Goal: Task Accomplishment & Management: Complete application form

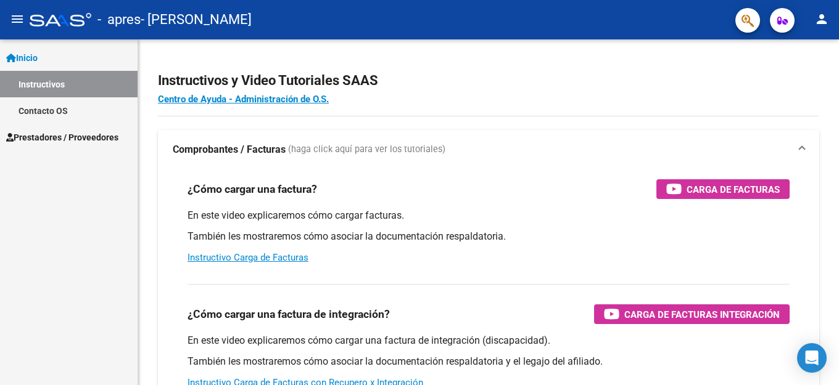
click at [57, 92] on link "Instructivos" at bounding box center [69, 84] width 138 height 27
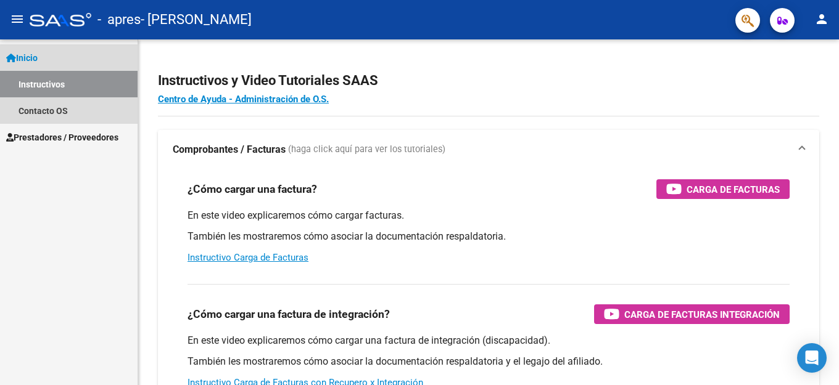
click at [38, 57] on span "Inicio" at bounding box center [21, 58] width 31 height 14
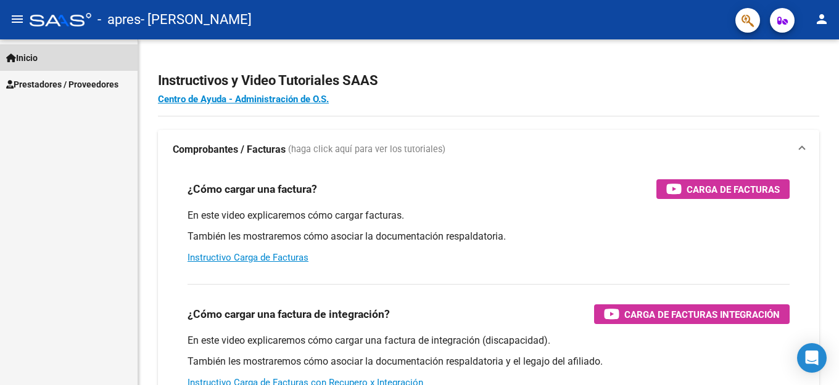
click at [38, 57] on span "Inicio" at bounding box center [21, 58] width 31 height 14
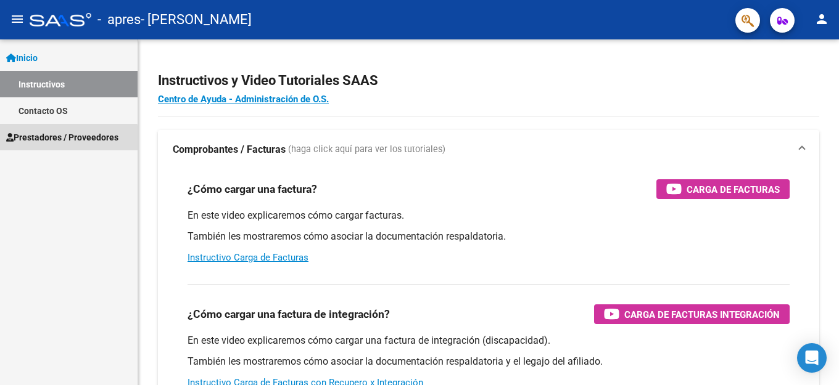
click at [62, 144] on link "Prestadores / Proveedores" at bounding box center [69, 137] width 138 height 27
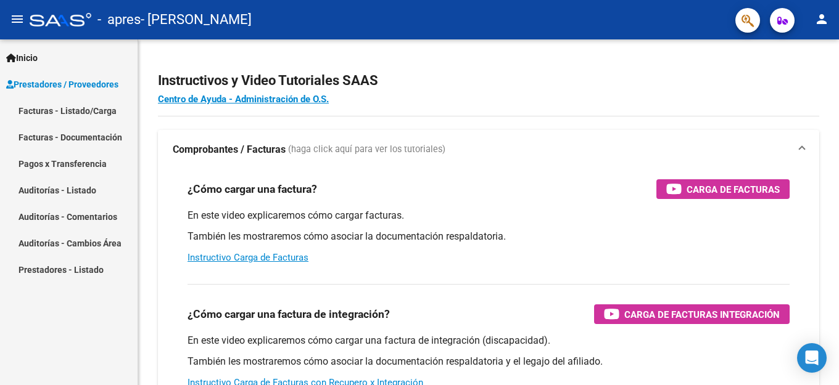
click at [49, 113] on link "Facturas - Listado/Carga" at bounding box center [69, 110] width 138 height 27
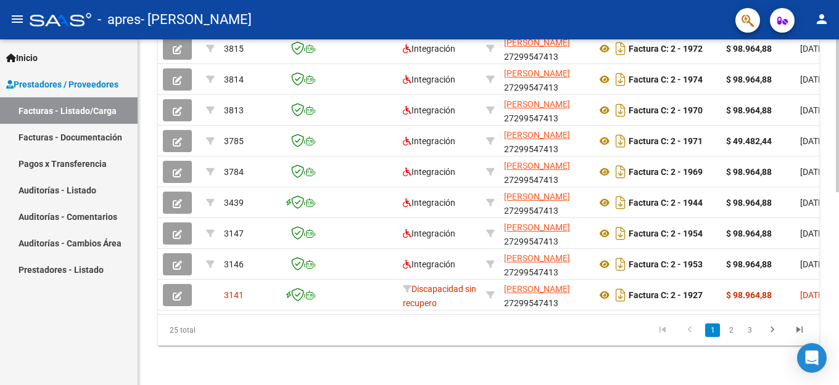
drag, startPoint x: 252, startPoint y: 308, endPoint x: 233, endPoint y: 311, distance: 20.0
click at [233, 311] on datatable-body "3816 Integración KELLY GISELE ALEJANDRA 27299547413 Factura C: 2 - 1973 $ 98.96…" at bounding box center [488, 156] width 661 height 318
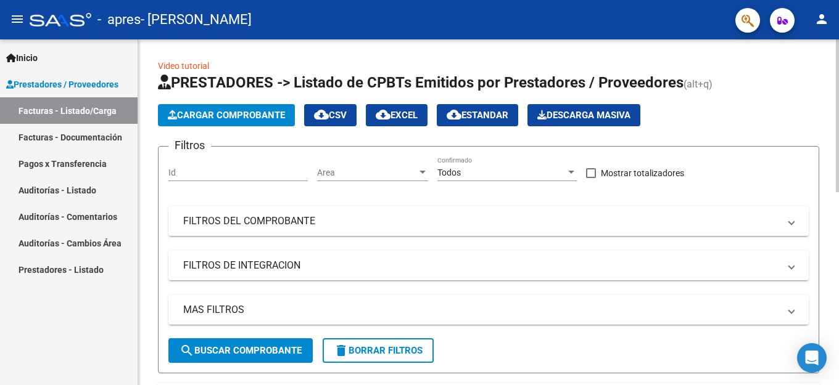
click at [213, 117] on span "Cargar Comprobante" at bounding box center [226, 115] width 117 height 11
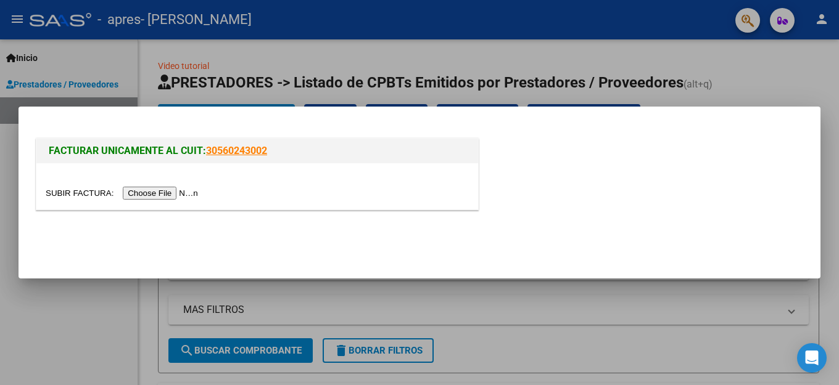
click at [142, 197] on input "file" at bounding box center [124, 193] width 156 height 13
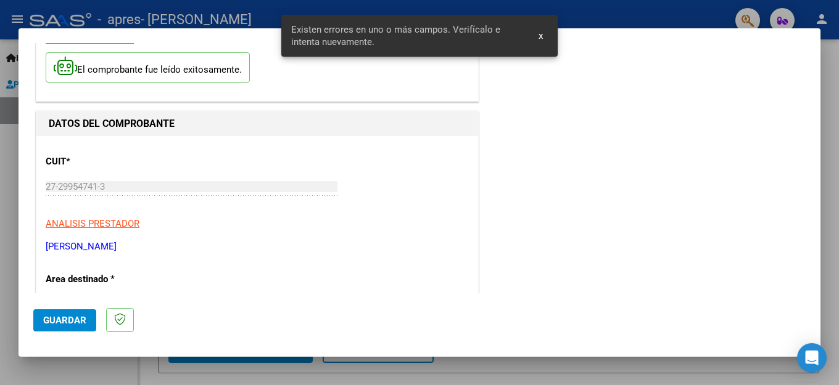
scroll to position [305, 0]
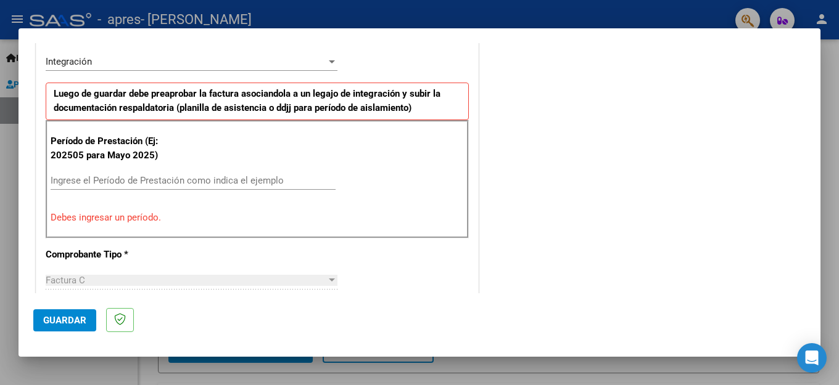
click at [97, 175] on input "Ingrese el Período de Prestación como indica el ejemplo" at bounding box center [193, 180] width 285 height 11
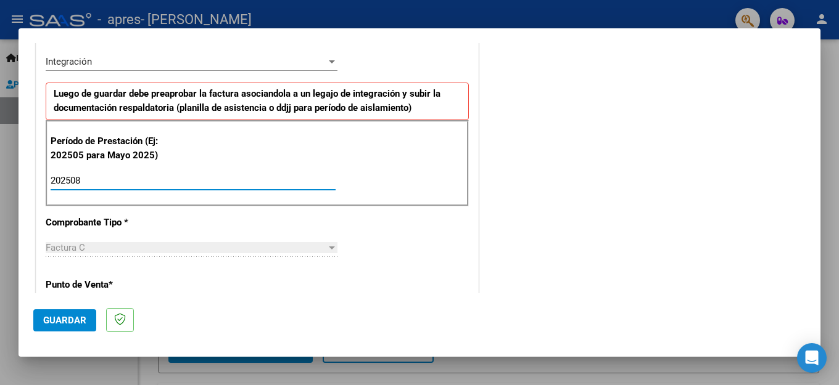
type input "202508"
click at [507, 210] on div "COMENTARIOS Comentarios del Prestador / Gerenciador:" at bounding box center [643, 289] width 324 height 1072
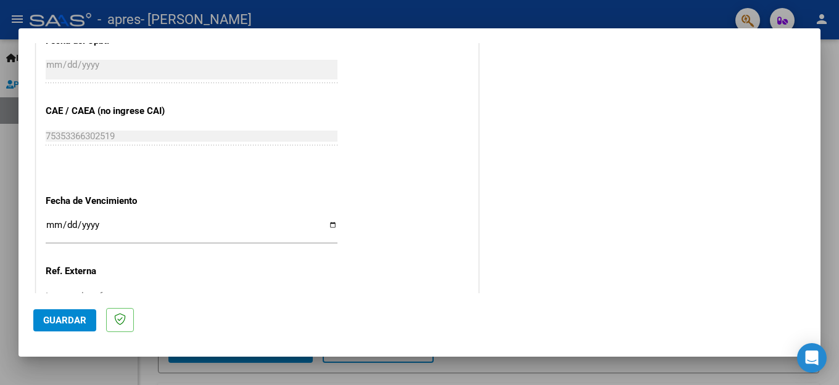
scroll to position [820, 0]
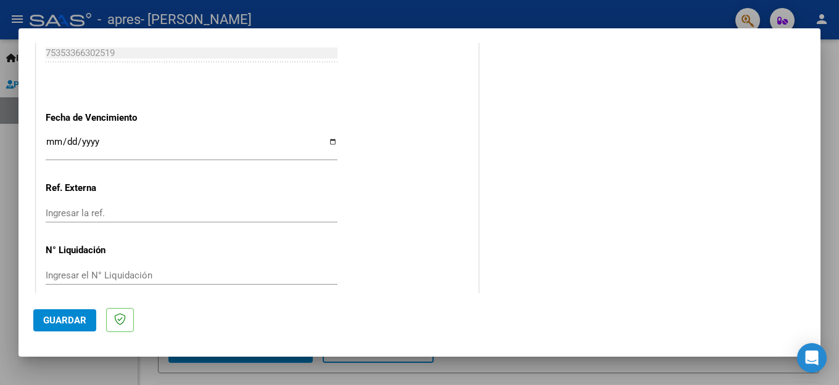
click at [50, 138] on input "Ingresar la fecha" at bounding box center [192, 147] width 292 height 20
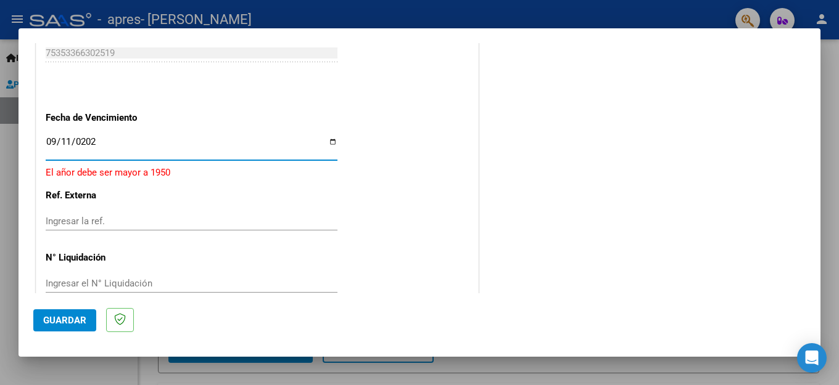
type input "2025-09-11"
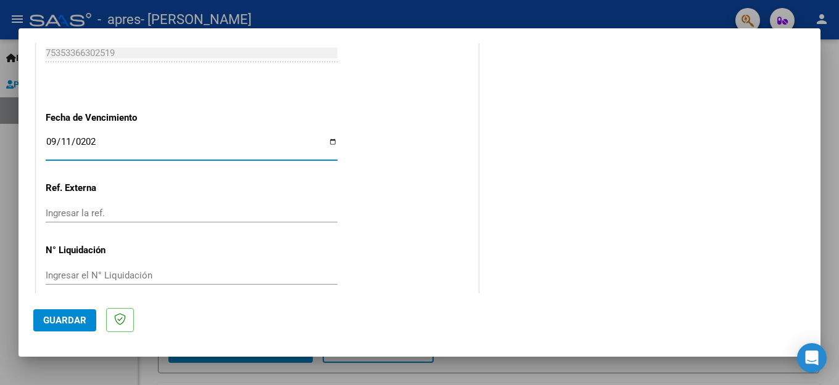
click at [55, 318] on span "Guardar" at bounding box center [64, 320] width 43 height 11
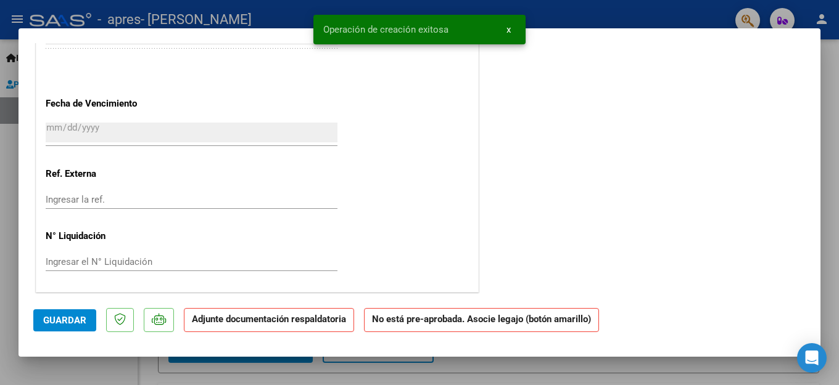
scroll to position [0, 0]
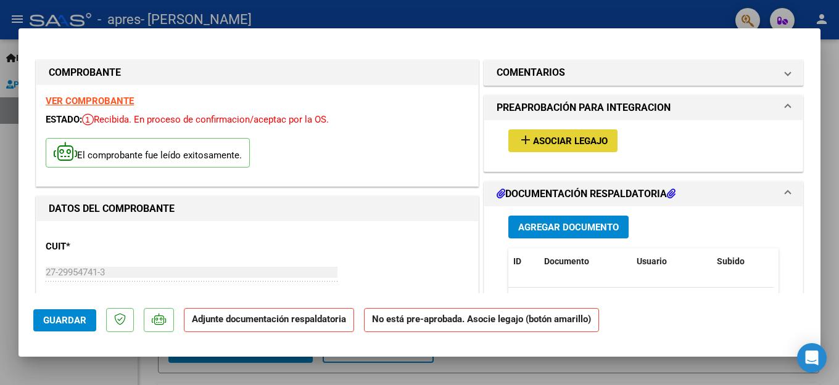
click at [562, 144] on span "Asociar Legajo" at bounding box center [570, 141] width 75 height 11
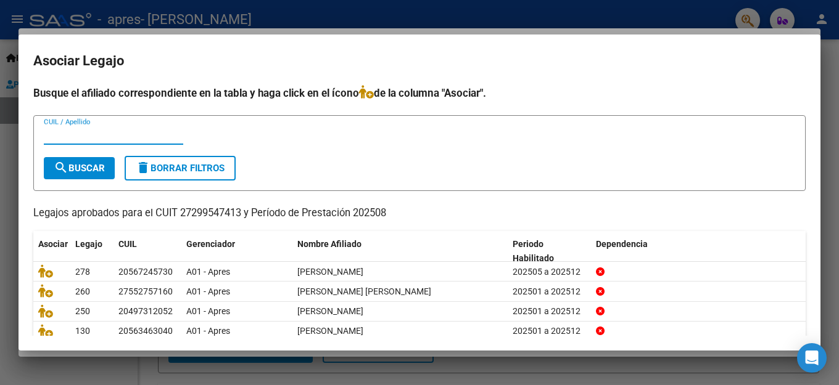
scroll to position [62, 0]
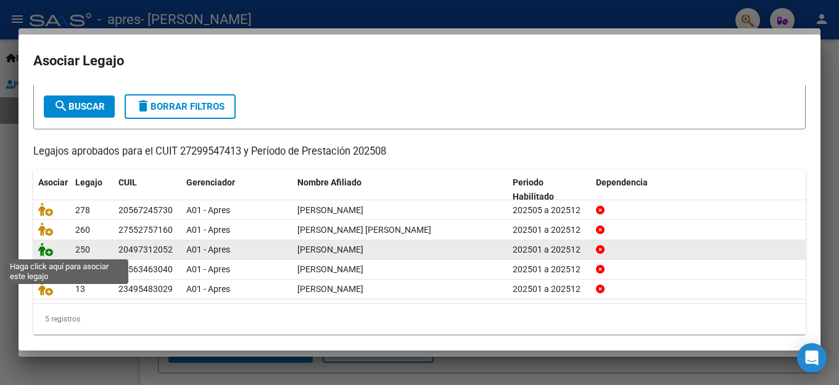
click at [43, 253] on icon at bounding box center [45, 250] width 15 height 14
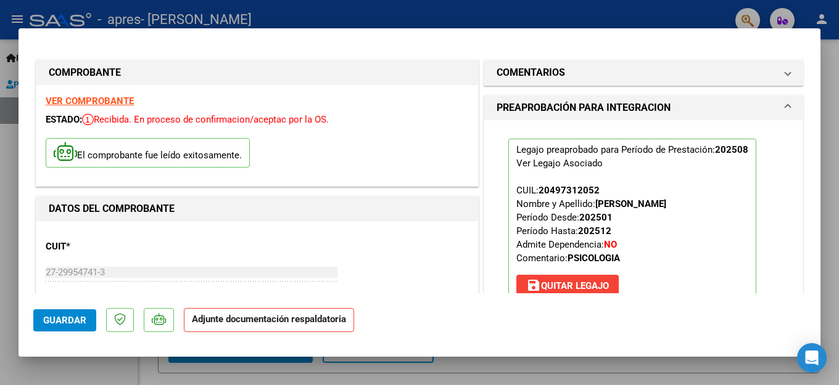
scroll to position [123, 0]
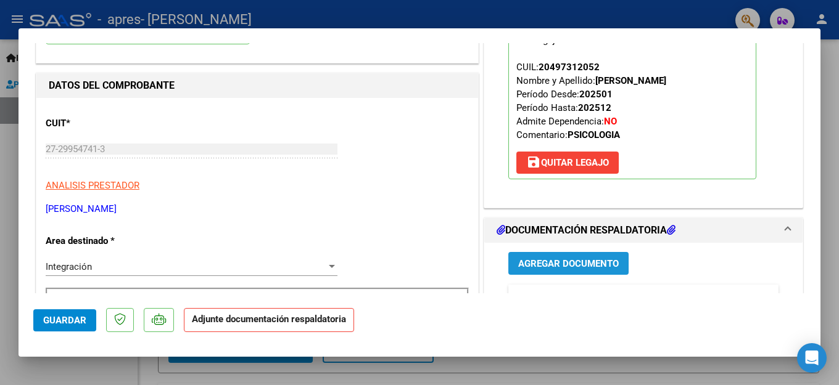
click at [596, 260] on span "Agregar Documento" at bounding box center [568, 263] width 101 height 11
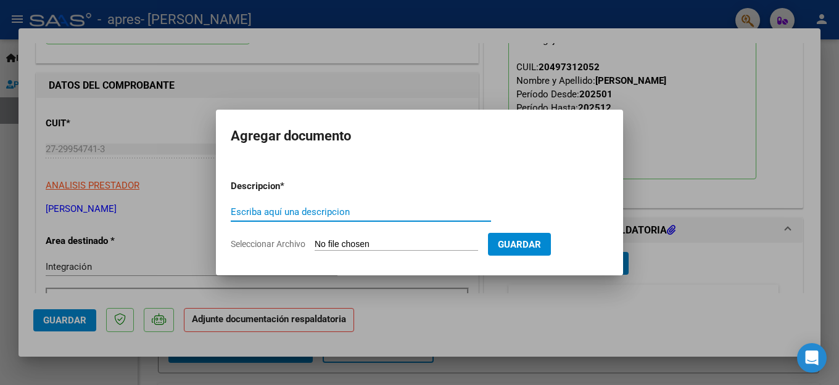
click at [279, 216] on input "Escriba aquí una descripcion" at bounding box center [361, 212] width 260 height 11
click at [249, 210] on input "Escriba aquí una descripcion" at bounding box center [361, 212] width 260 height 11
type input "Planilla de asistencia Agosto 25"
click at [325, 241] on input "Seleccionar Archivo" at bounding box center [396, 245] width 163 height 12
type input "C:\fakepath\Marcos Altamirano- Planilla de asistencia Agosto 25.pdf"
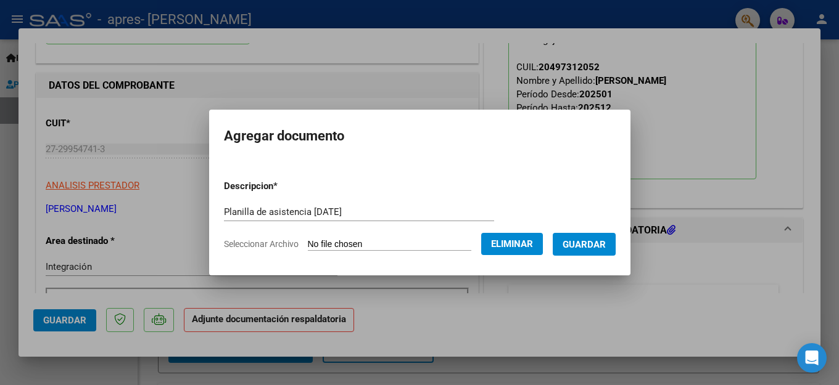
click at [585, 240] on span "Guardar" at bounding box center [583, 244] width 43 height 11
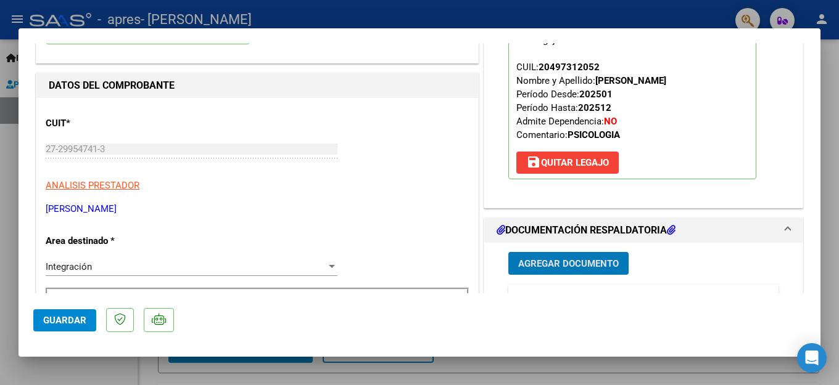
click at [83, 319] on span "Guardar" at bounding box center [64, 320] width 43 height 11
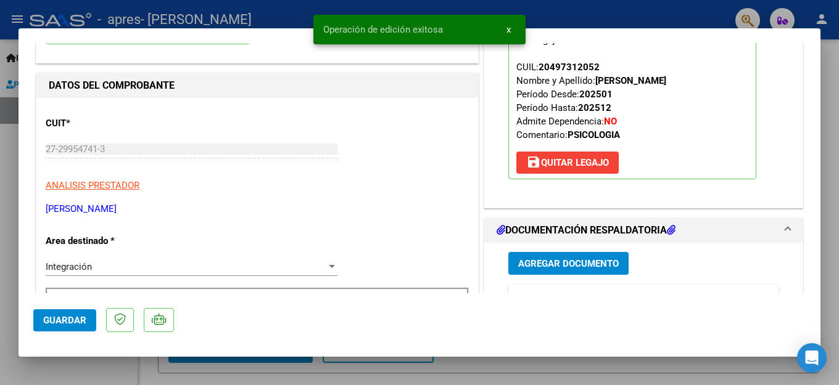
click at [5, 326] on div at bounding box center [419, 192] width 839 height 385
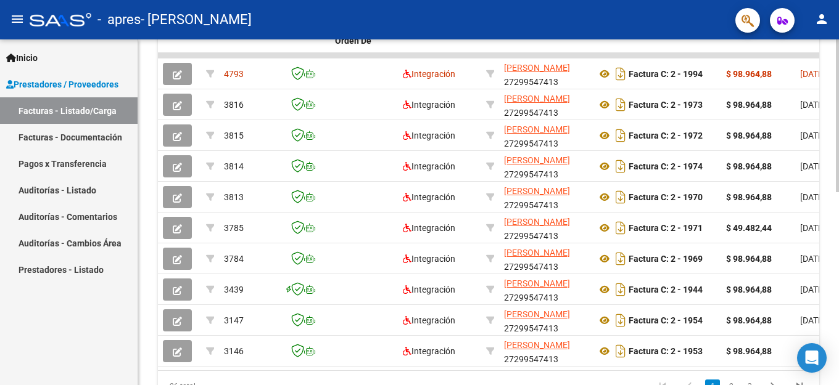
scroll to position [247, 0]
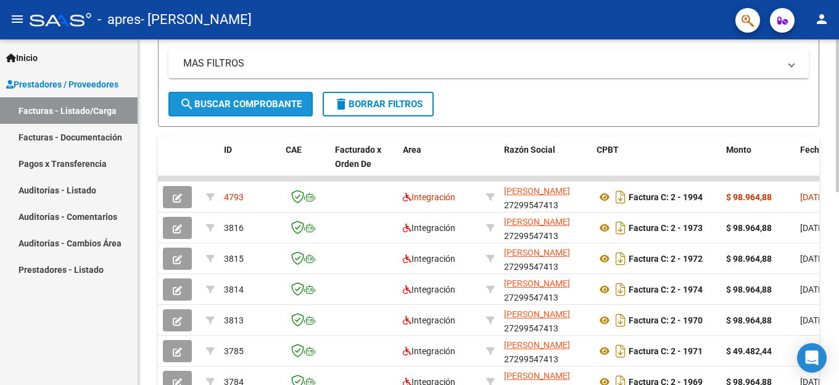
click at [242, 106] on span "search Buscar Comprobante" at bounding box center [240, 104] width 122 height 11
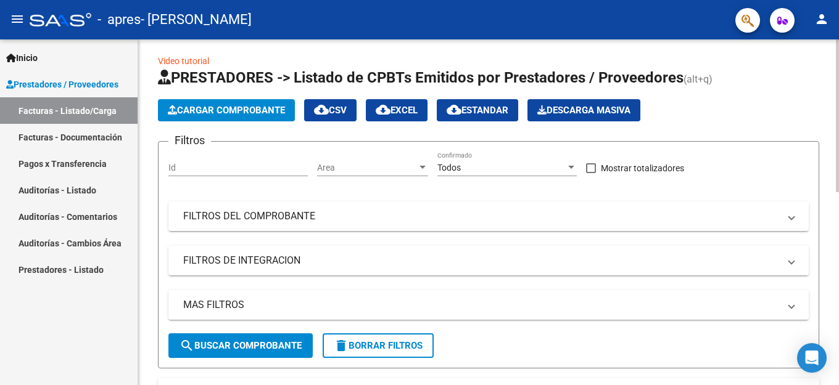
scroll to position [0, 0]
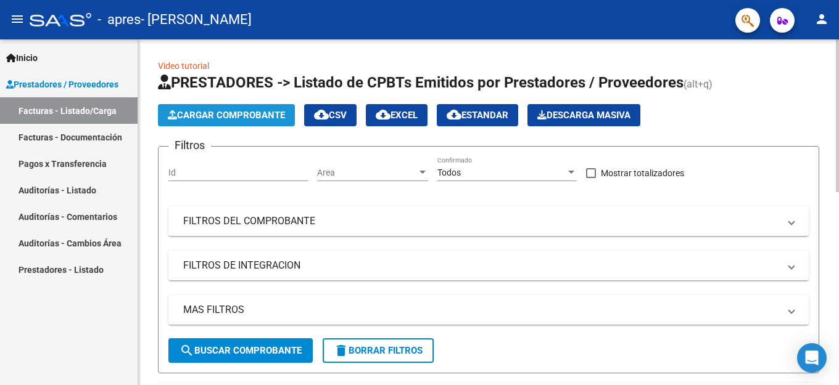
click at [234, 121] on button "Cargar Comprobante" at bounding box center [226, 115] width 137 height 22
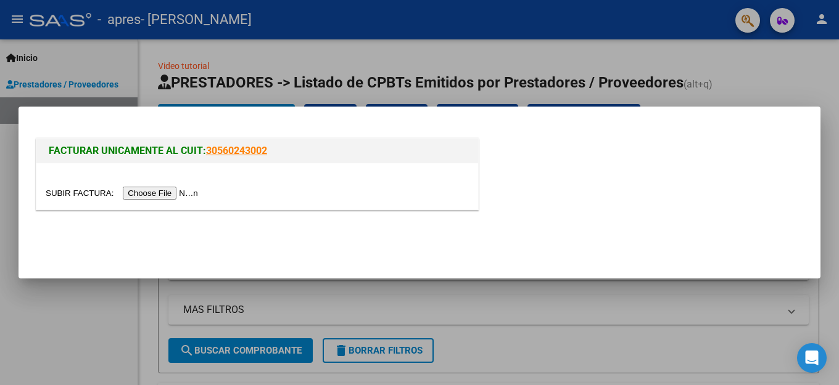
click at [181, 193] on input "file" at bounding box center [124, 193] width 156 height 13
click at [171, 191] on input "file" at bounding box center [124, 193] width 156 height 13
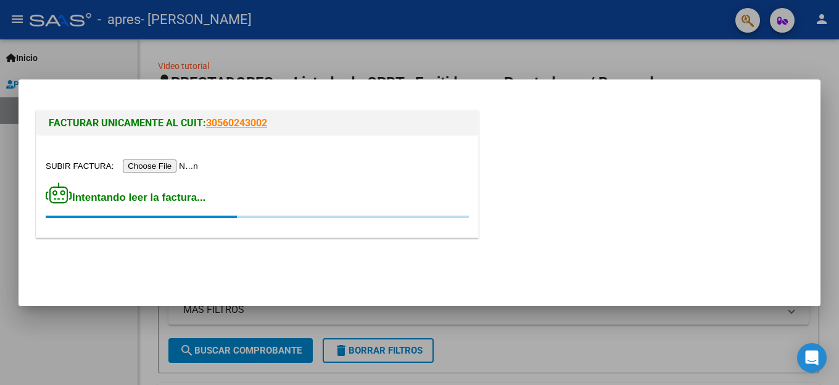
click at [64, 355] on div at bounding box center [419, 192] width 839 height 385
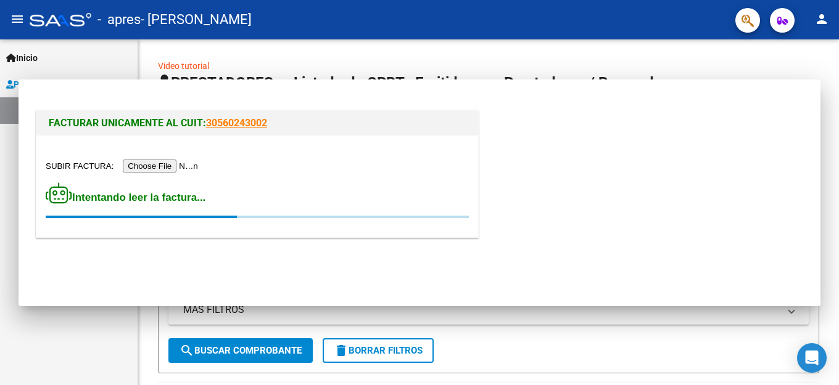
click at [61, 352] on div "Inicio Instructivos Contacto OS Prestadores / Proveedores Facturas - Listado/Ca…" at bounding box center [69, 212] width 138 height 346
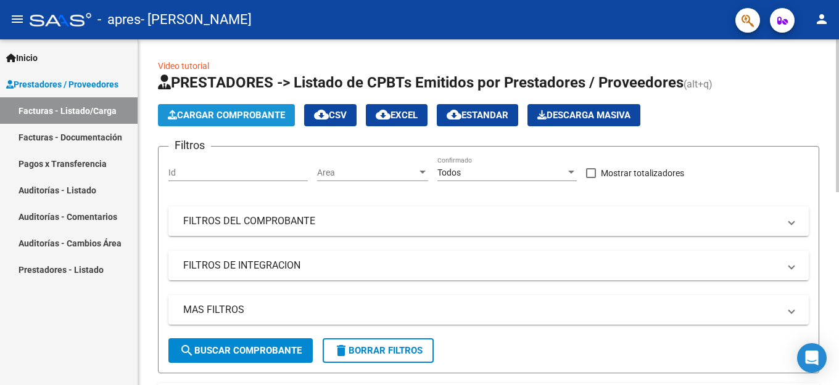
click at [255, 117] on span "Cargar Comprobante" at bounding box center [226, 115] width 117 height 11
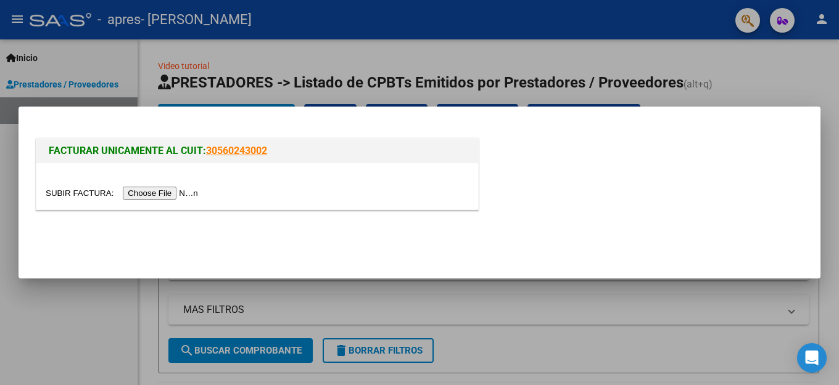
click at [184, 195] on input "file" at bounding box center [124, 193] width 156 height 13
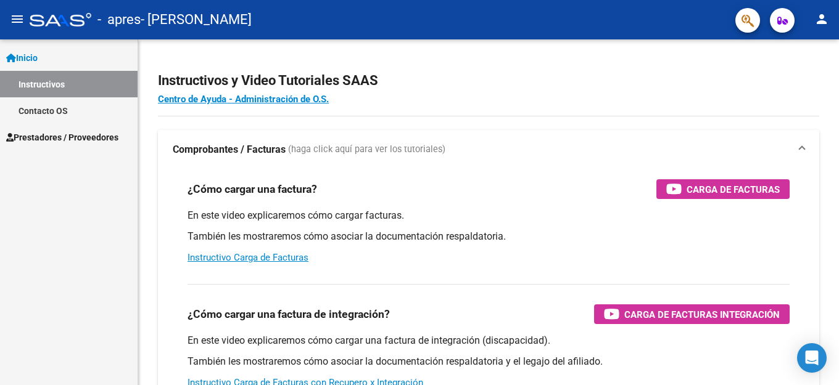
click at [44, 136] on span "Prestadores / Proveedores" at bounding box center [62, 138] width 112 height 14
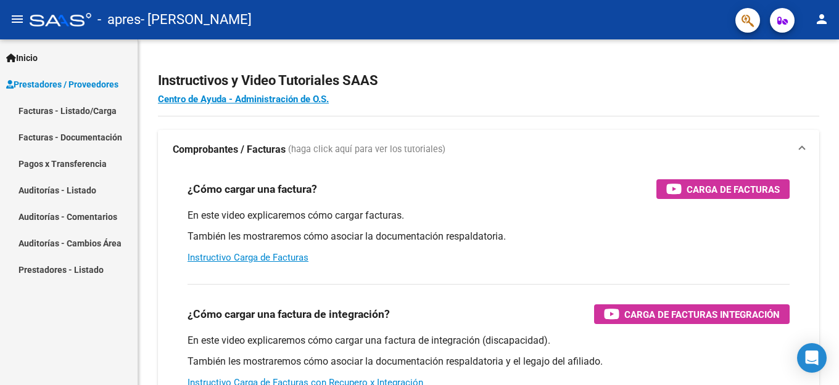
click at [39, 107] on link "Facturas - Listado/Carga" at bounding box center [69, 110] width 138 height 27
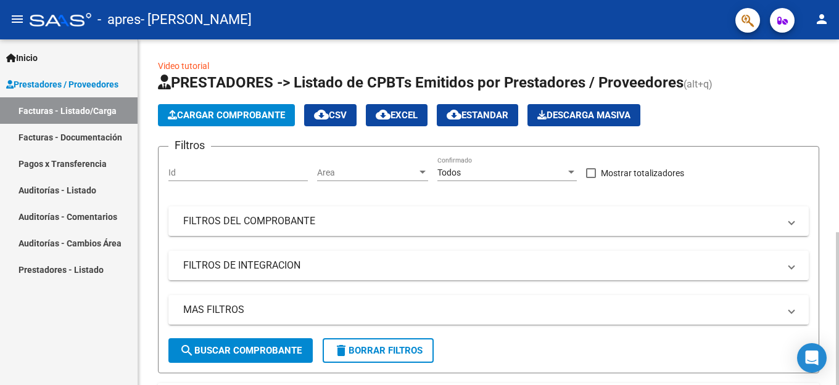
click at [237, 120] on span "Cargar Comprobante" at bounding box center [226, 115] width 117 height 11
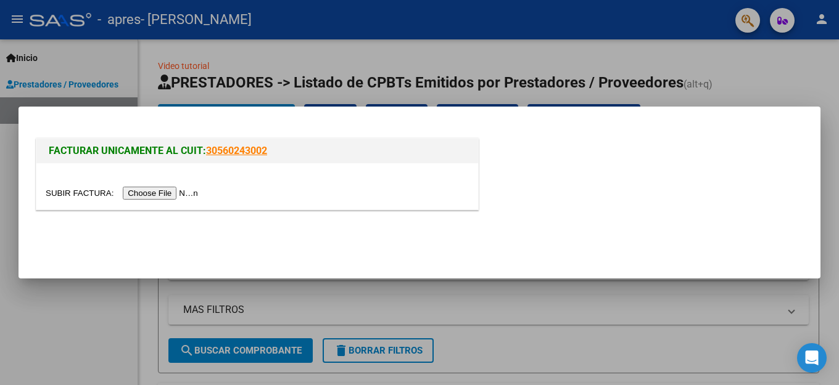
click at [142, 191] on input "file" at bounding box center [124, 193] width 156 height 13
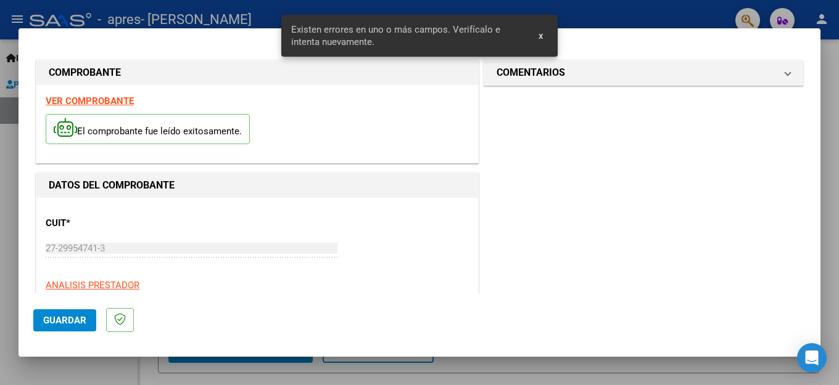
scroll to position [305, 0]
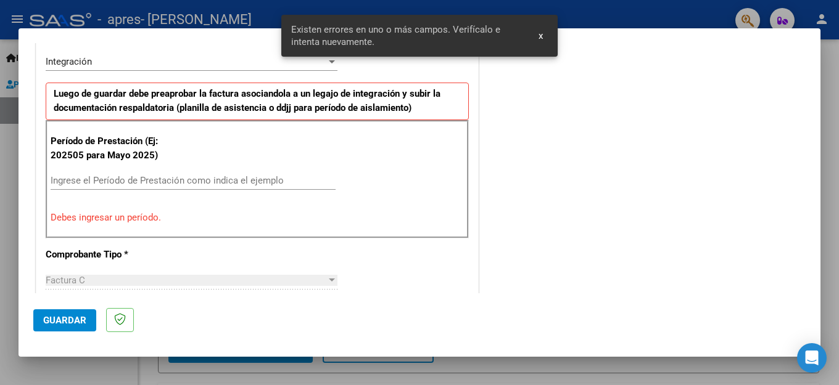
click at [143, 175] on div "Ingrese el Período de Prestación como indica el ejemplo" at bounding box center [193, 180] width 285 height 19
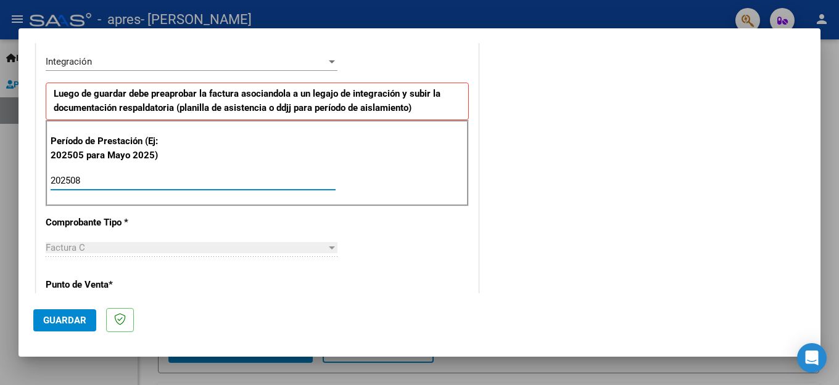
type input "202508"
click at [453, 223] on div "CUIT * 27-29954741-3 Ingresar CUIT ANALISIS PRESTADOR KELLY GISELE ALEJANDRA AR…" at bounding box center [257, 357] width 442 height 928
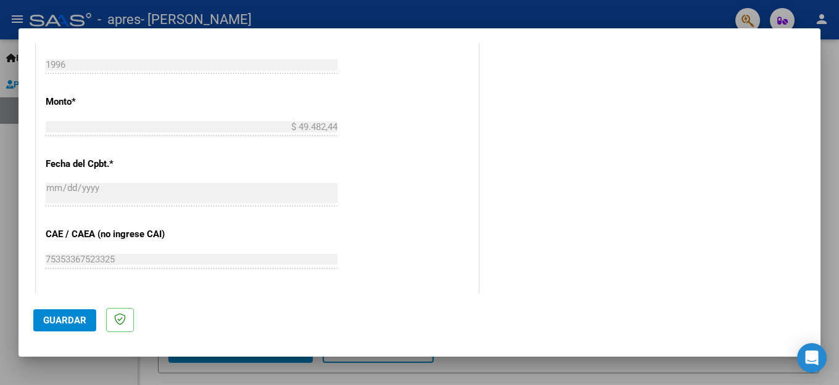
scroll to position [675, 0]
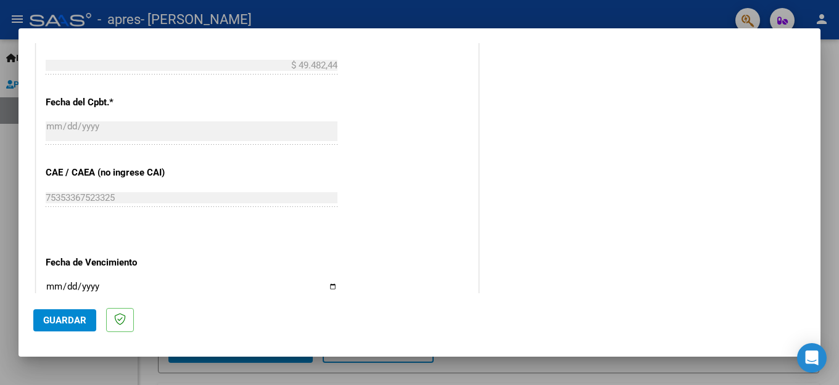
click at [83, 282] on input "Ingresar la fecha" at bounding box center [192, 292] width 292 height 20
click at [54, 282] on input "Ingresar la fecha" at bounding box center [192, 292] width 292 height 20
type input "2025-08-11"
click at [68, 282] on input "2025-08-11" at bounding box center [192, 292] width 292 height 20
type input "2025-09-11"
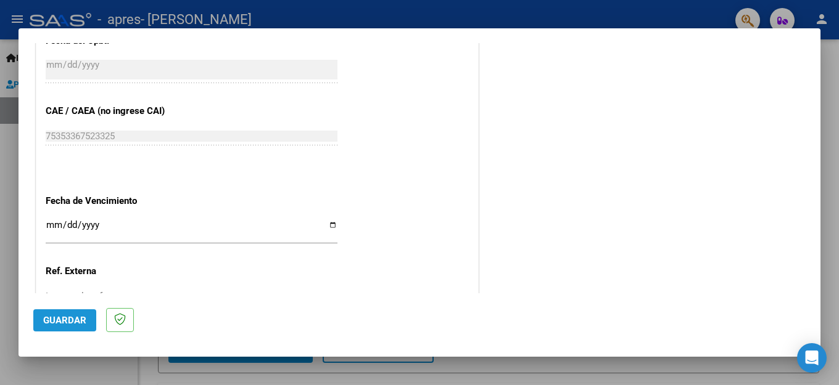
click at [60, 317] on span "Guardar" at bounding box center [64, 320] width 43 height 11
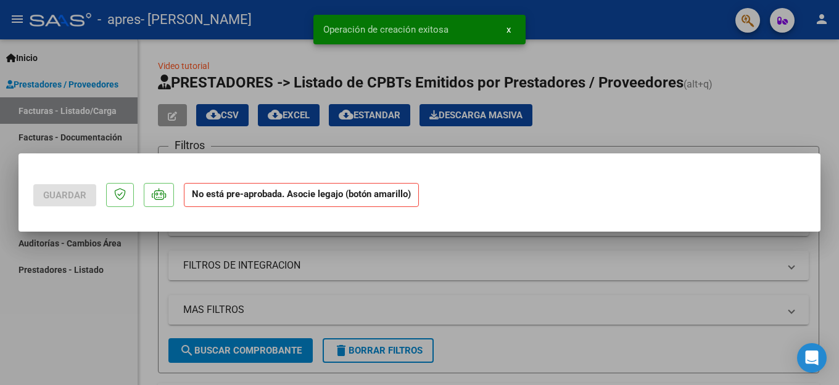
scroll to position [0, 0]
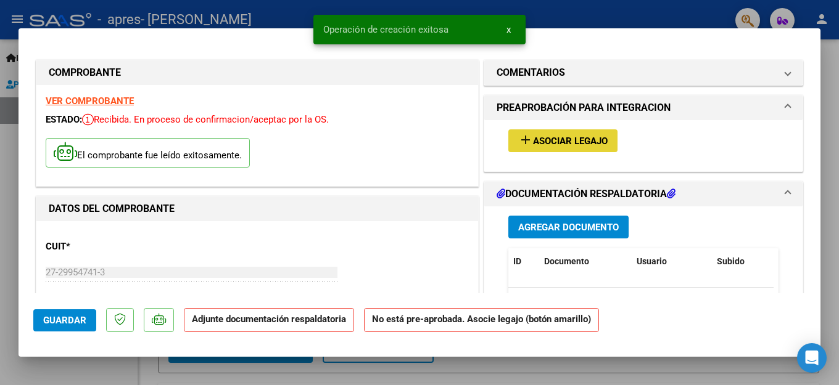
click at [583, 144] on span "Asociar Legajo" at bounding box center [570, 141] width 75 height 11
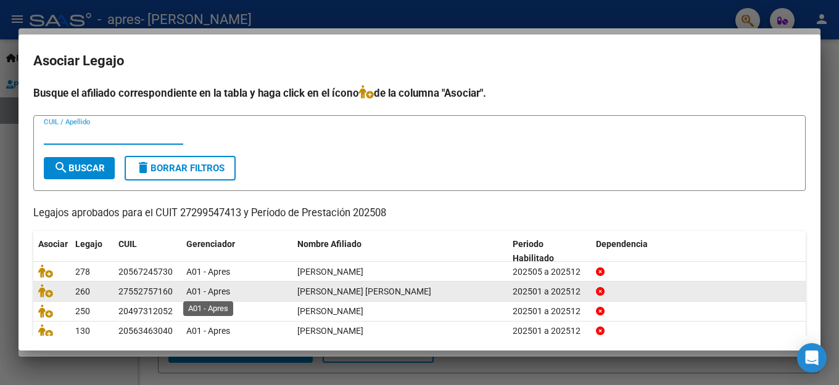
scroll to position [62, 0]
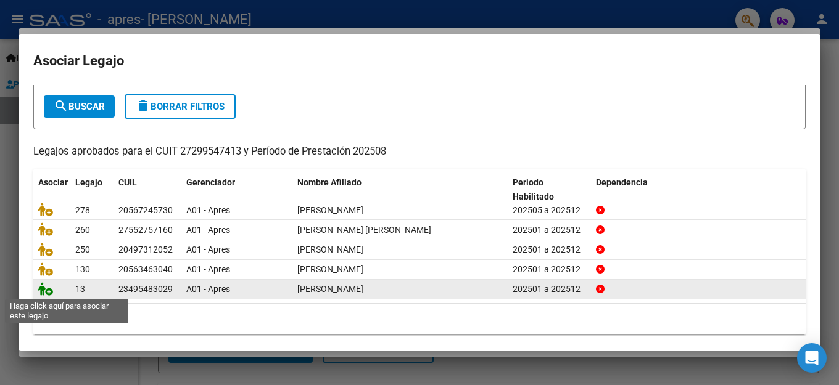
click at [48, 293] on icon at bounding box center [45, 289] width 15 height 14
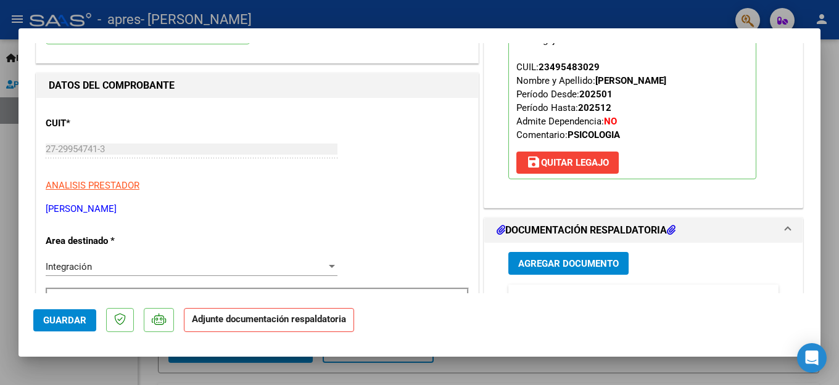
scroll to position [185, 0]
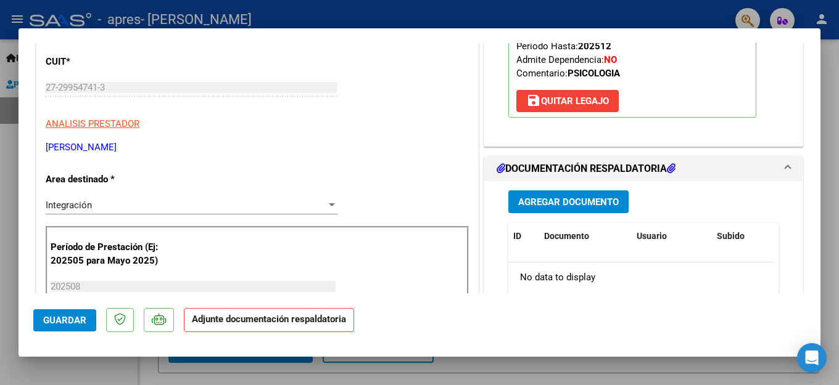
click at [593, 209] on button "Agregar Documento" at bounding box center [568, 202] width 120 height 23
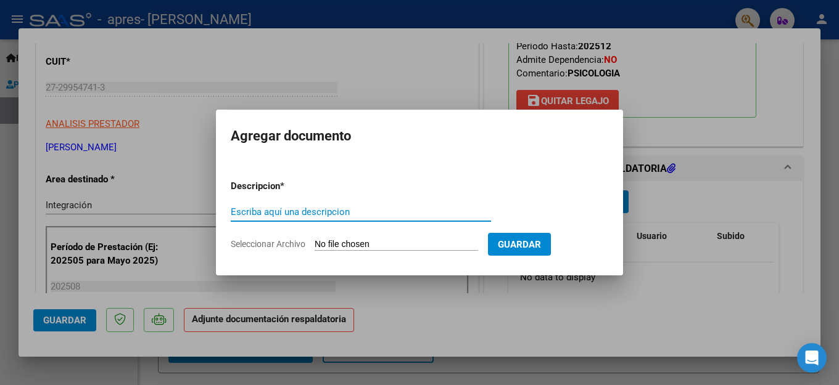
click at [267, 215] on input "Escriba aquí una descripcion" at bounding box center [361, 212] width 260 height 11
type input "Planilla de asistencia Agosto"
click at [340, 241] on input "Seleccionar Archivo" at bounding box center [396, 245] width 163 height 12
type input "C:\fakepath\Franco Rigoli- Planilla de asistencia Agosto 25.pdf"
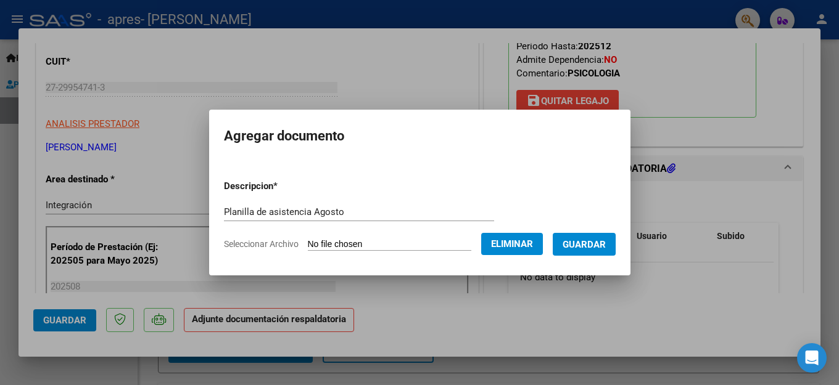
click at [616, 245] on button "Guardar" at bounding box center [584, 244] width 63 height 23
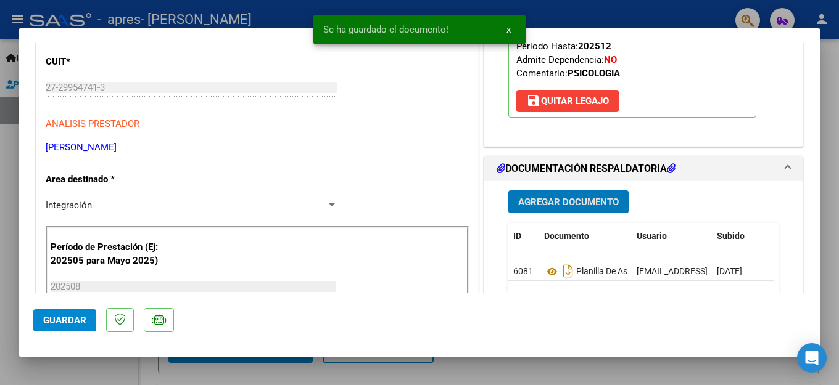
click at [52, 318] on span "Guardar" at bounding box center [64, 320] width 43 height 11
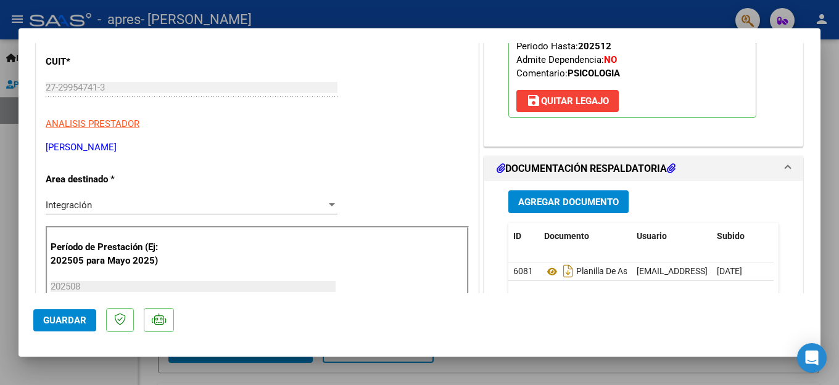
scroll to position [0, 0]
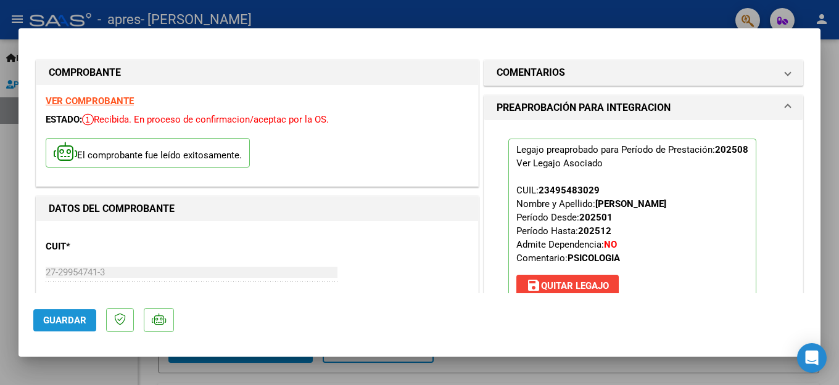
click at [62, 326] on button "Guardar" at bounding box center [64, 321] width 63 height 22
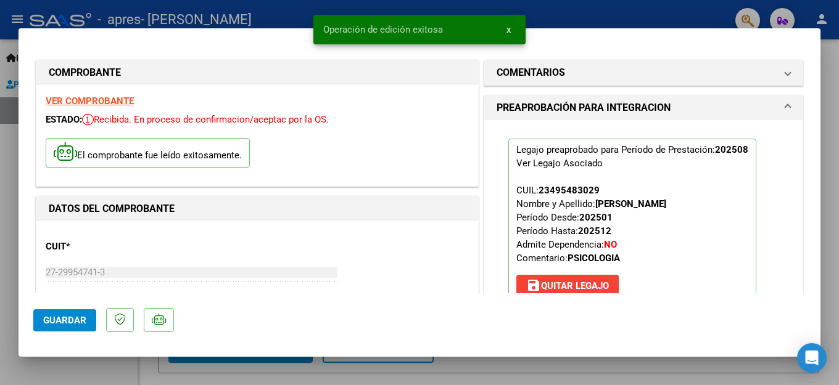
click at [46, 368] on div at bounding box center [419, 192] width 839 height 385
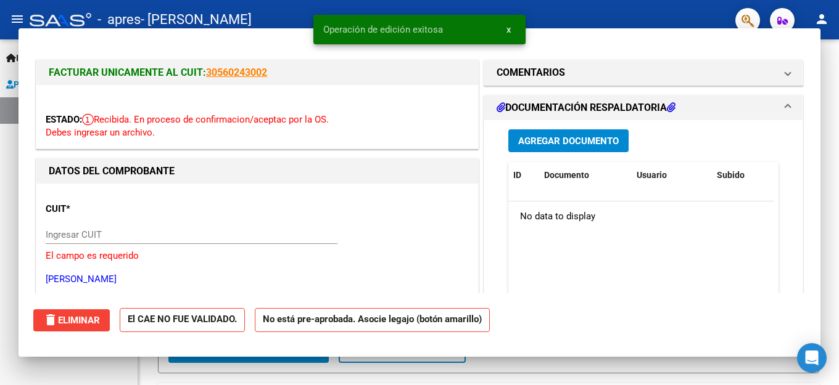
click at [46, 368] on div "Inicio Instructivos Contacto OS Prestadores / Proveedores Facturas - Listado/Ca…" at bounding box center [69, 212] width 138 height 346
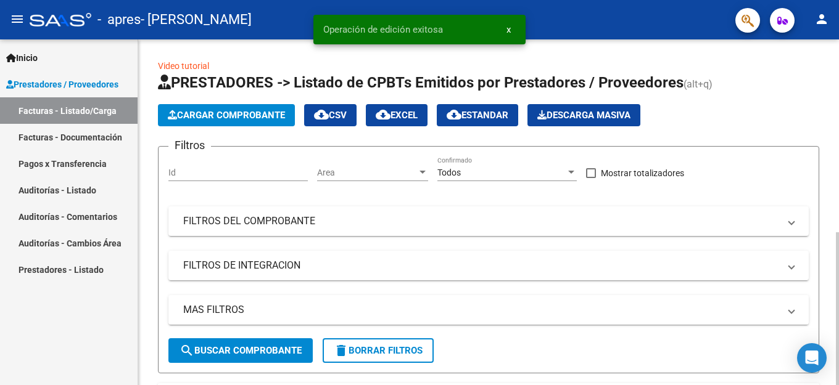
click at [265, 110] on span "Cargar Comprobante" at bounding box center [226, 115] width 117 height 11
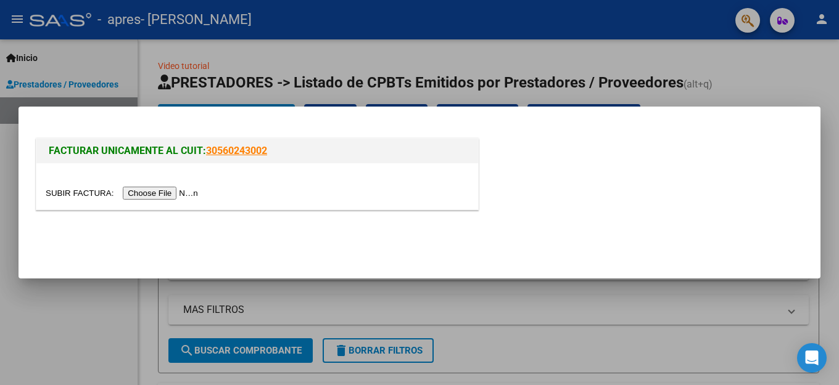
click at [162, 195] on input "file" at bounding box center [124, 193] width 156 height 13
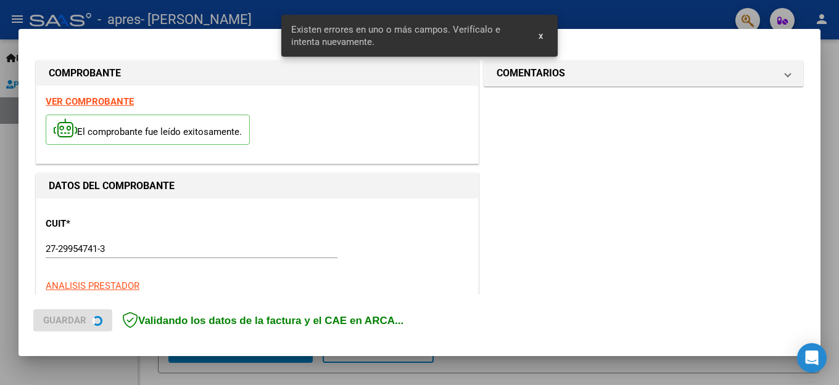
scroll to position [305, 0]
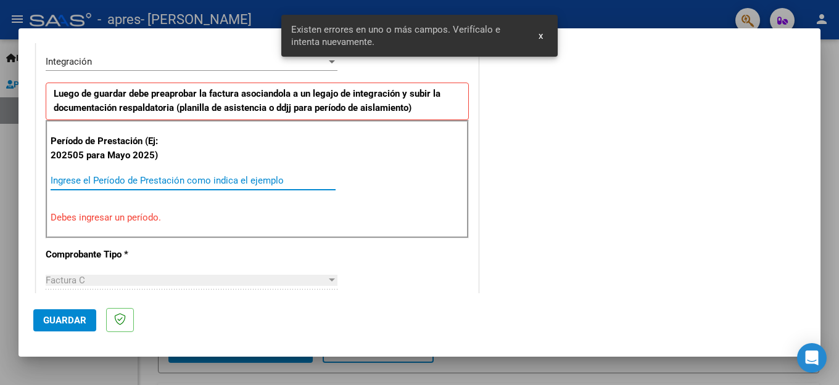
click at [96, 178] on input "Ingrese el Período de Prestación como indica el ejemplo" at bounding box center [193, 180] width 285 height 11
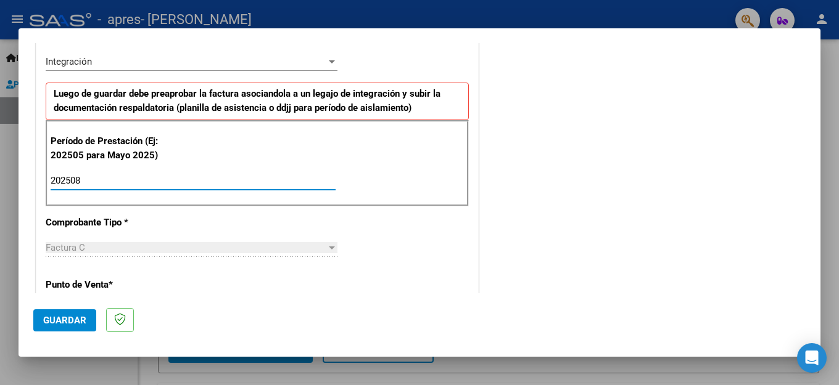
type input "202508"
click at [450, 255] on div "CUIT * 27-29954741-3 Ingresar CUIT ANALISIS PRESTADOR KELLY GISELE ALEJANDRA AR…" at bounding box center [257, 357] width 442 height 928
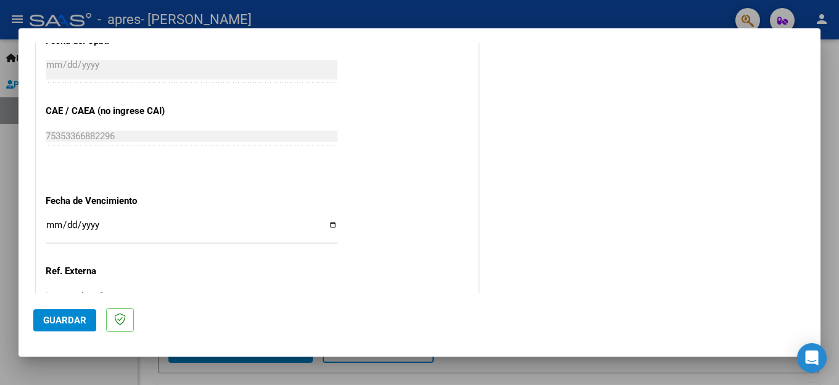
scroll to position [798, 0]
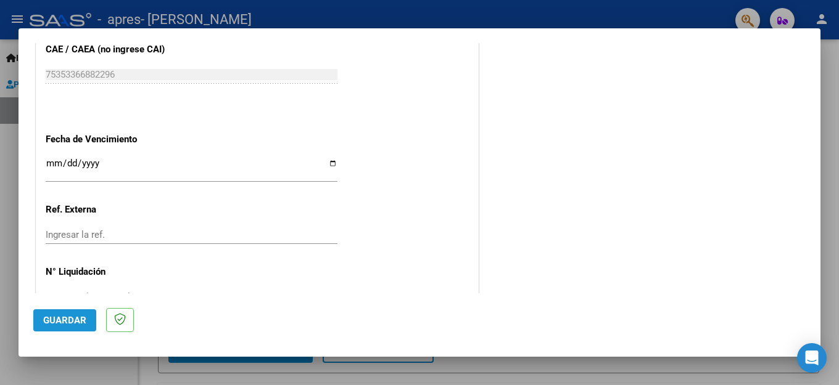
click at [49, 318] on span "Guardar" at bounding box center [64, 320] width 43 height 11
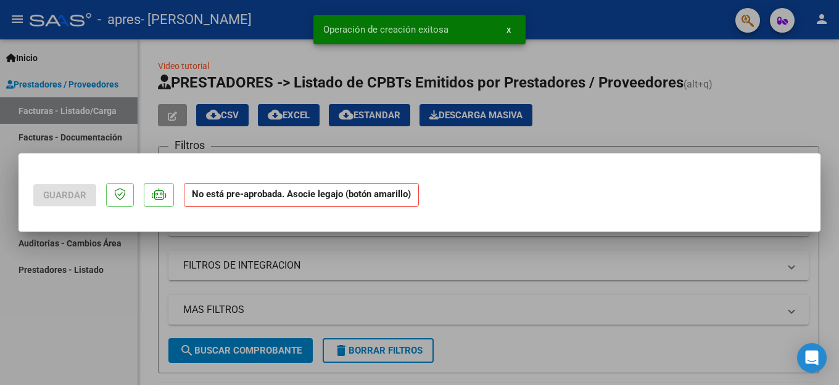
scroll to position [0, 0]
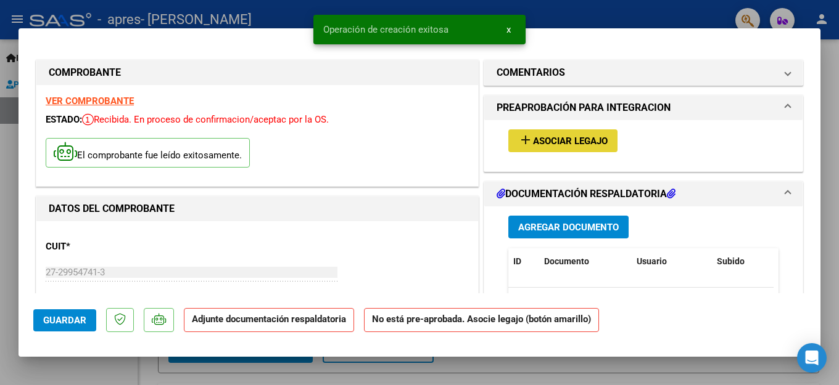
click at [572, 143] on span "Asociar Legajo" at bounding box center [570, 141] width 75 height 11
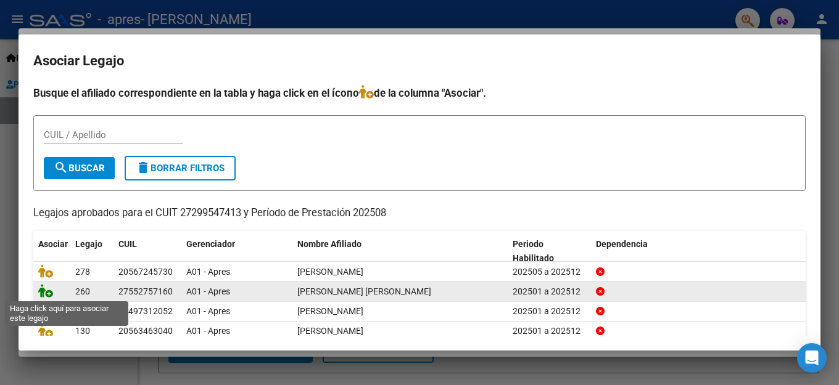
click at [46, 292] on icon at bounding box center [45, 291] width 15 height 14
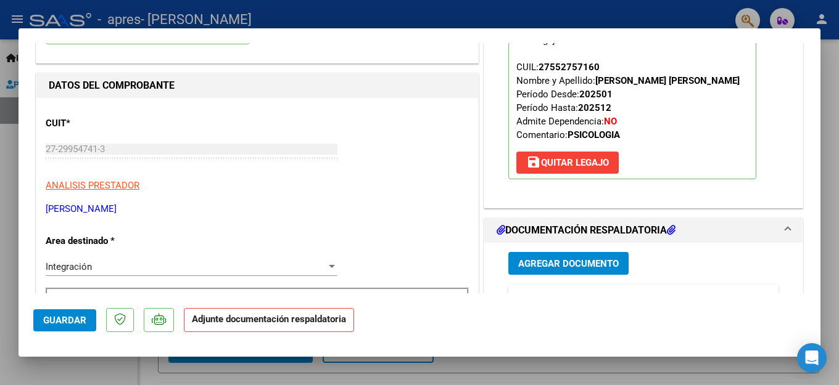
scroll to position [185, 0]
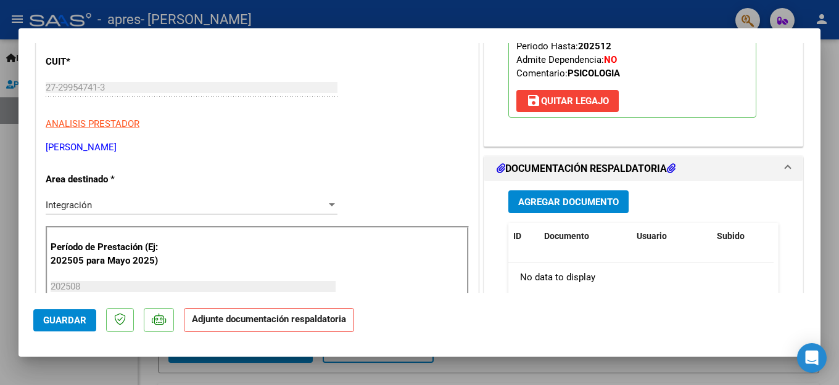
click at [542, 202] on span "Agregar Documento" at bounding box center [568, 202] width 101 height 11
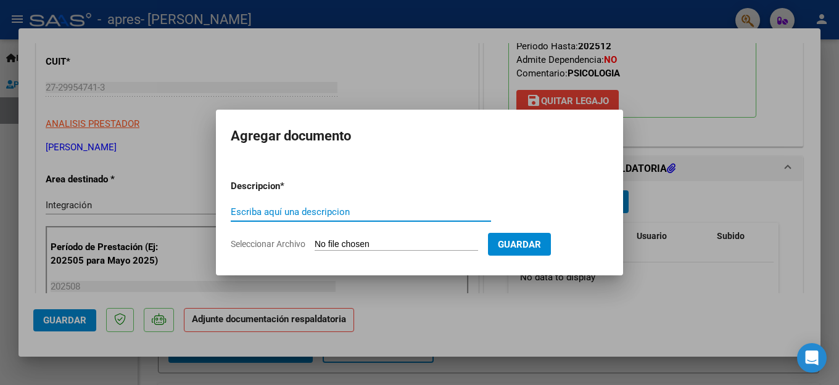
click at [290, 214] on input "Escriba aquí una descripcion" at bounding box center [361, 212] width 260 height 11
type input "Planilla de Asistencia"
click at [322, 245] on input "Seleccionar Archivo" at bounding box center [396, 245] width 163 height 12
type input "C:\fakepath\Leia Milanesio - Planilla de asistencia Agosto 25.pdf"
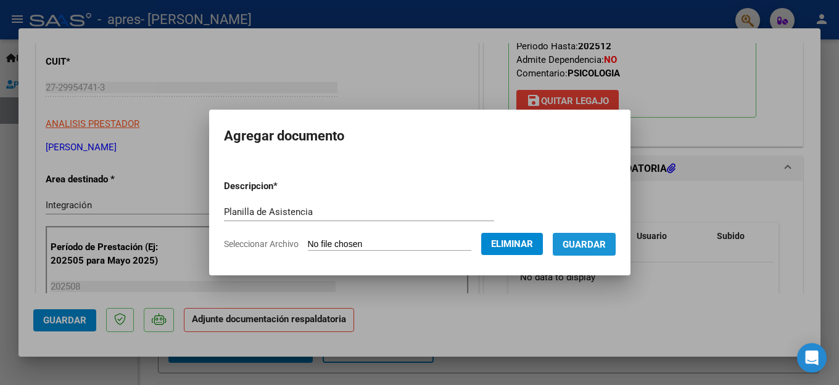
click at [598, 245] on span "Guardar" at bounding box center [583, 244] width 43 height 11
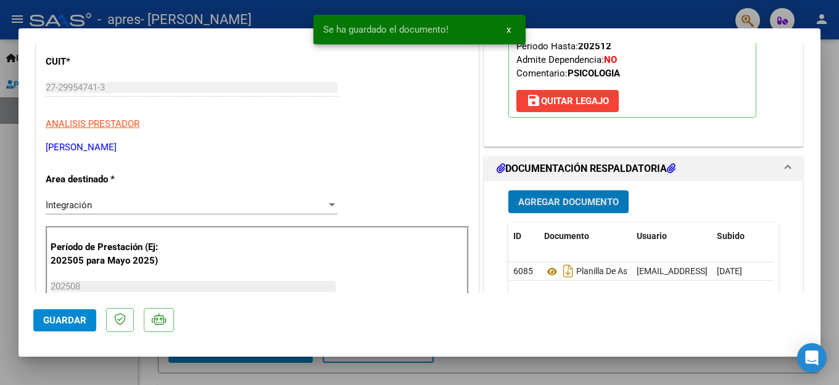
click at [71, 316] on span "Guardar" at bounding box center [64, 320] width 43 height 11
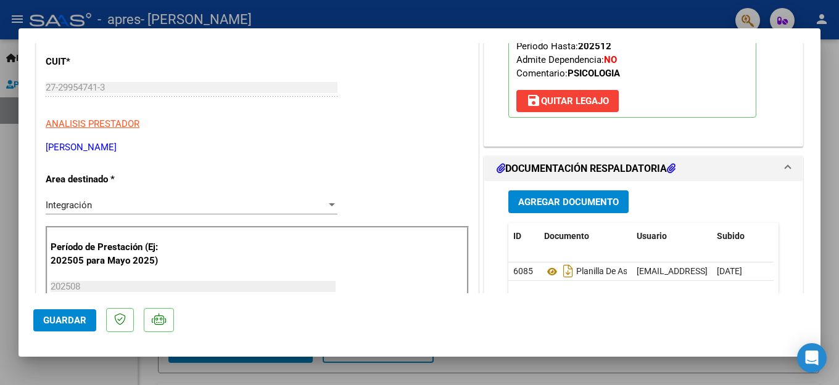
click at [69, 369] on div at bounding box center [419, 192] width 839 height 385
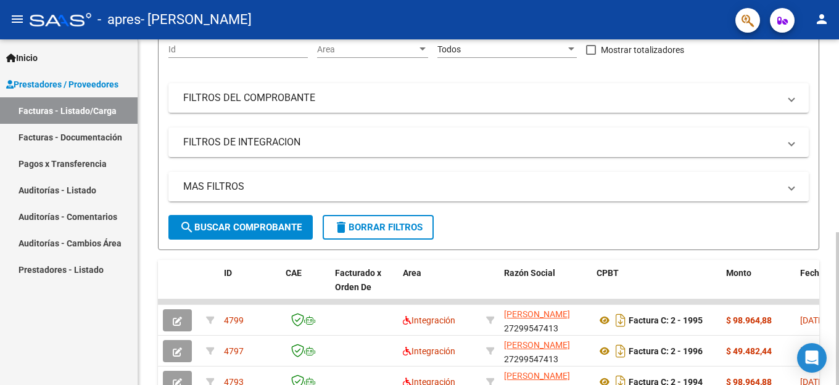
scroll to position [0, 0]
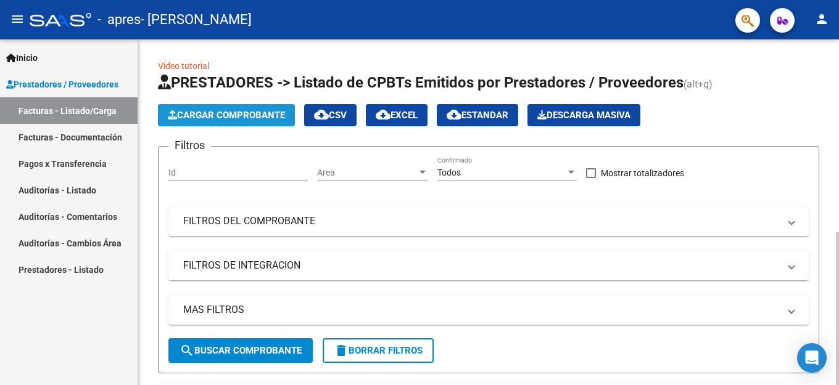
click at [274, 121] on button "Cargar Comprobante" at bounding box center [226, 115] width 137 height 22
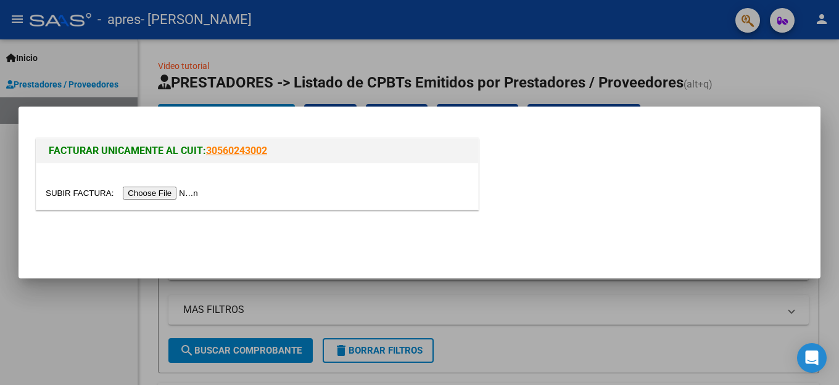
click at [148, 192] on input "file" at bounding box center [124, 193] width 156 height 13
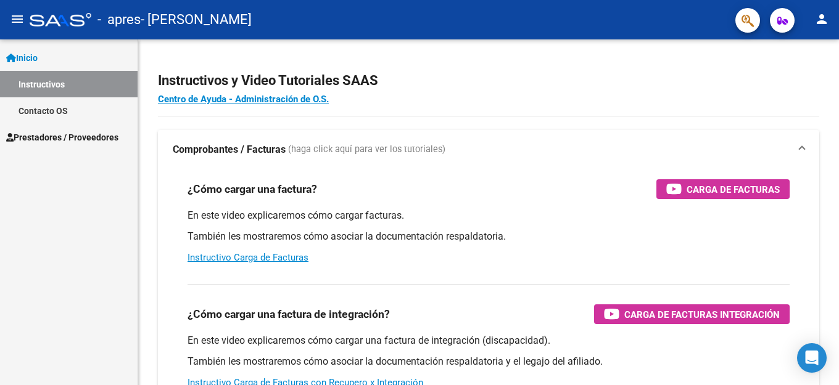
click at [52, 143] on span "Prestadores / Proveedores" at bounding box center [62, 138] width 112 height 14
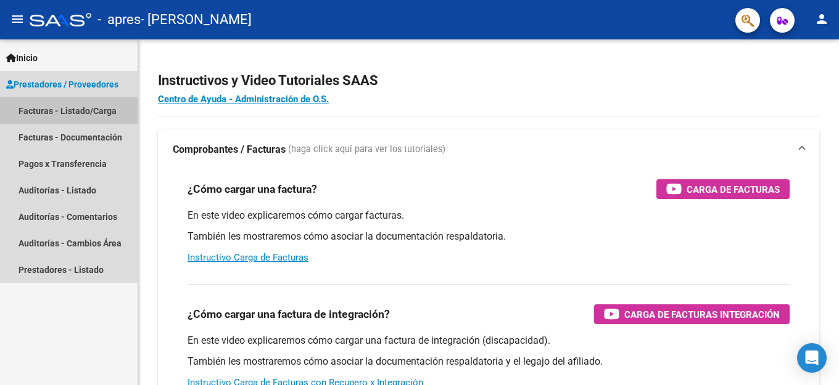
click at [36, 104] on link "Facturas - Listado/Carga" at bounding box center [69, 110] width 138 height 27
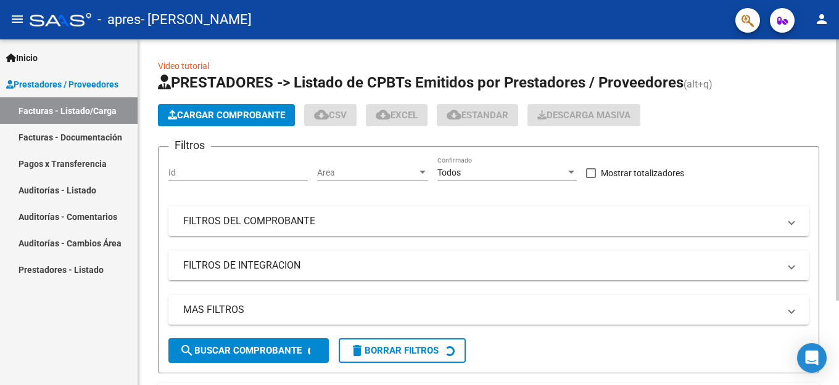
click at [213, 115] on span "Cargar Comprobante" at bounding box center [226, 115] width 117 height 11
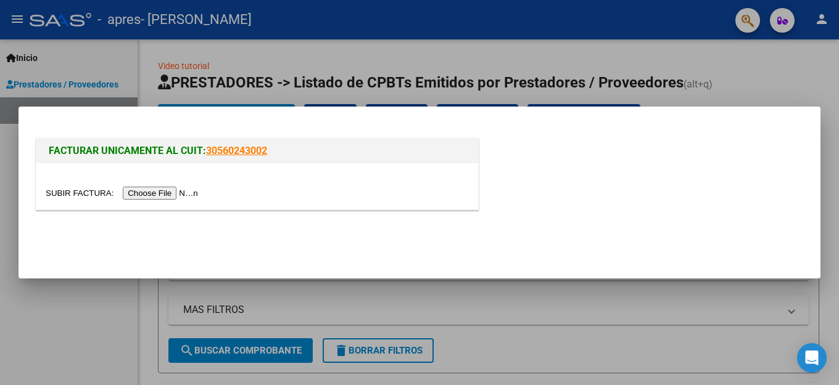
click at [143, 194] on input "file" at bounding box center [124, 193] width 156 height 13
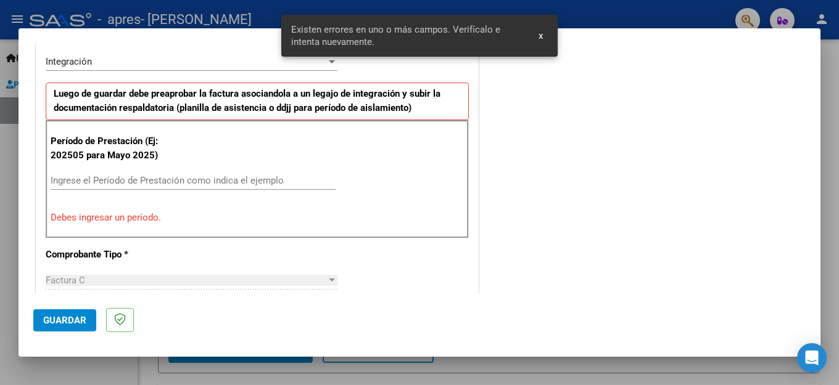
scroll to position [366, 0]
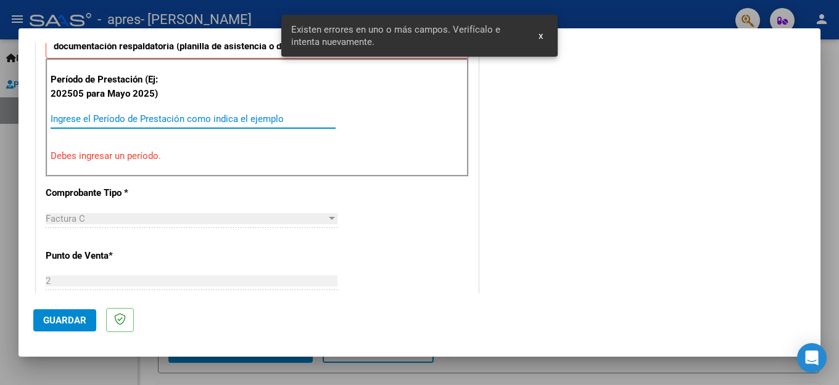
click at [105, 119] on input "Ingrese el Período de Prestación como indica el ejemplo" at bounding box center [193, 118] width 285 height 11
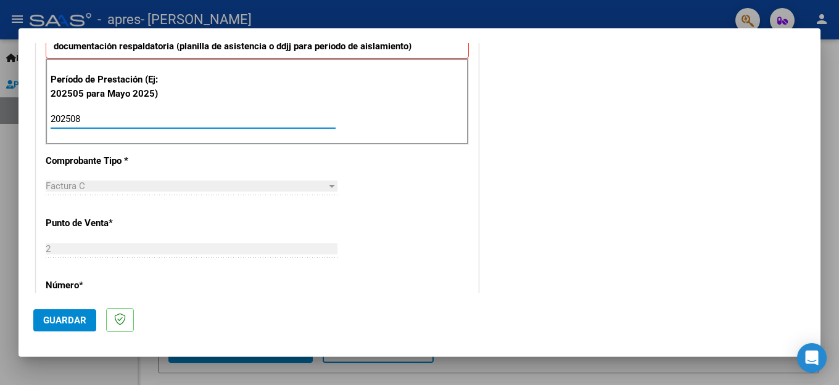
type input "202508"
click at [467, 263] on div "CUIT * 27-29954741-3 Ingresar CUIT ANALISIS PRESTADOR KELLY GISELE ALEJANDRA AR…" at bounding box center [257, 296] width 442 height 928
click at [76, 318] on span "Guardar" at bounding box center [64, 320] width 43 height 11
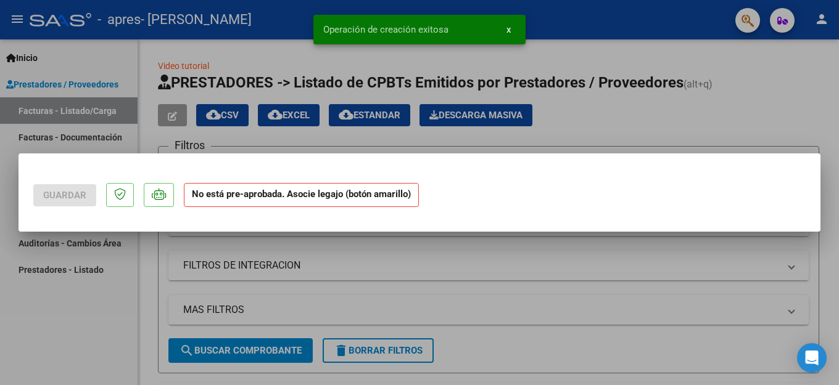
scroll to position [0, 0]
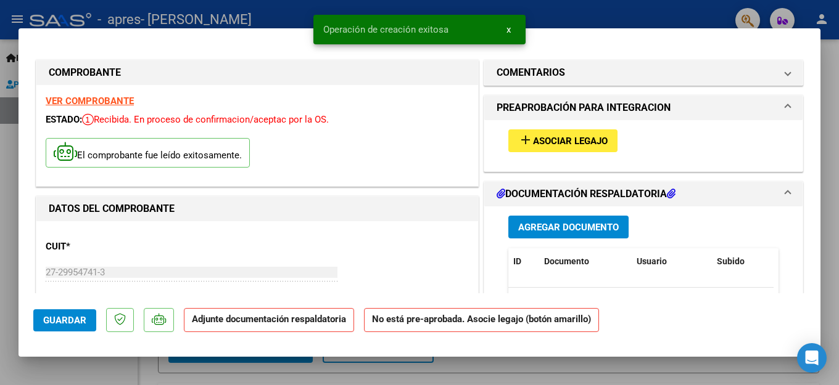
click at [552, 138] on span "Asociar Legajo" at bounding box center [570, 141] width 75 height 11
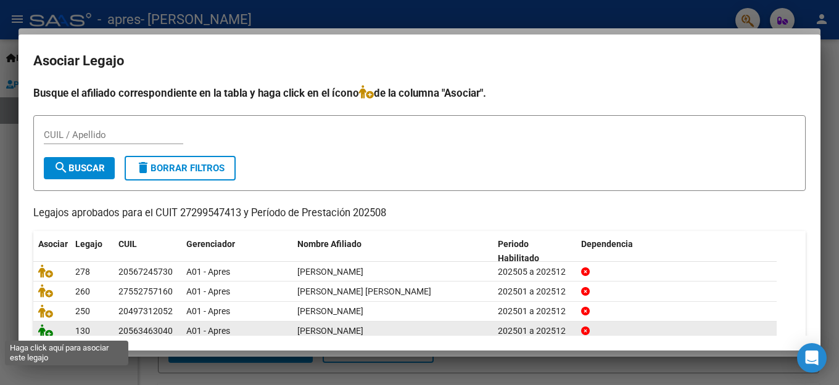
click at [44, 332] on icon at bounding box center [45, 331] width 15 height 14
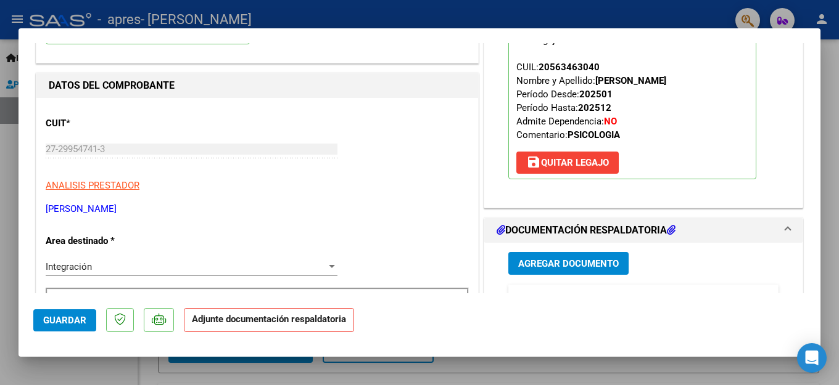
scroll to position [185, 0]
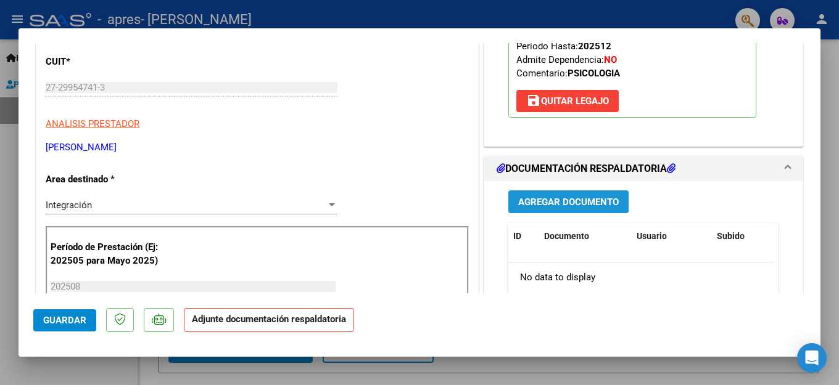
click at [555, 202] on span "Agregar Documento" at bounding box center [568, 202] width 101 height 11
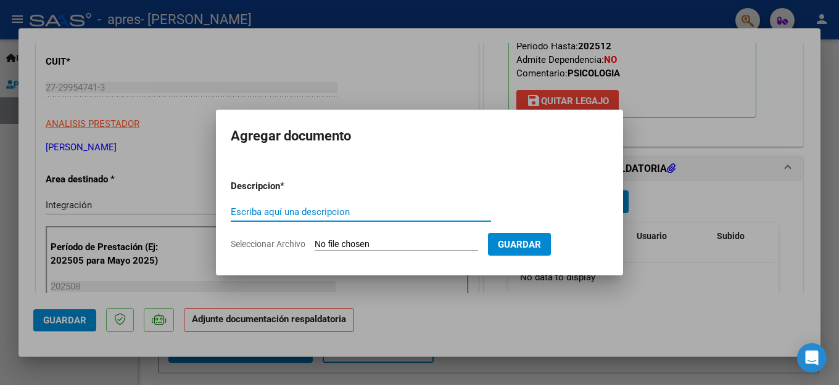
click at [352, 215] on input "Escriba aquí una descripcion" at bounding box center [361, 212] width 260 height 11
type input "Planilla de asistencia Agosto"
click at [361, 242] on input "Seleccionar Archivo" at bounding box center [396, 245] width 163 height 12
type input "C:\fakepath\Ignacio Ortiz - Planilla de asistencia Agosto 25.pdf"
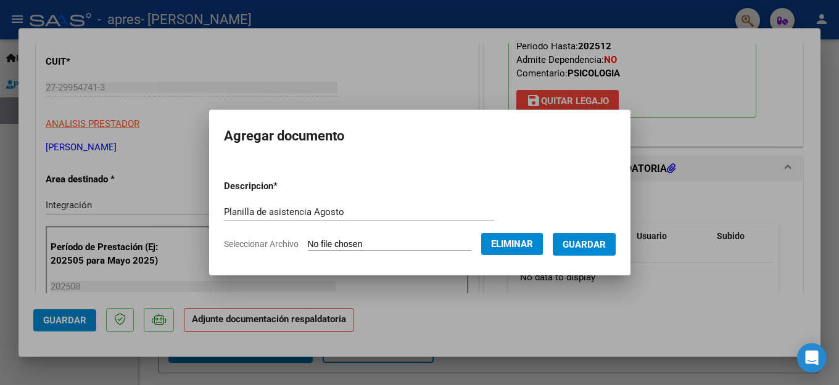
click at [596, 249] on span "Guardar" at bounding box center [583, 244] width 43 height 11
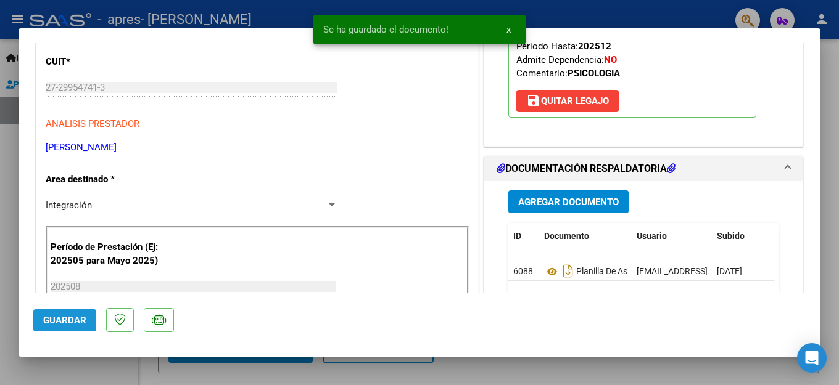
click at [69, 322] on span "Guardar" at bounding box center [64, 320] width 43 height 11
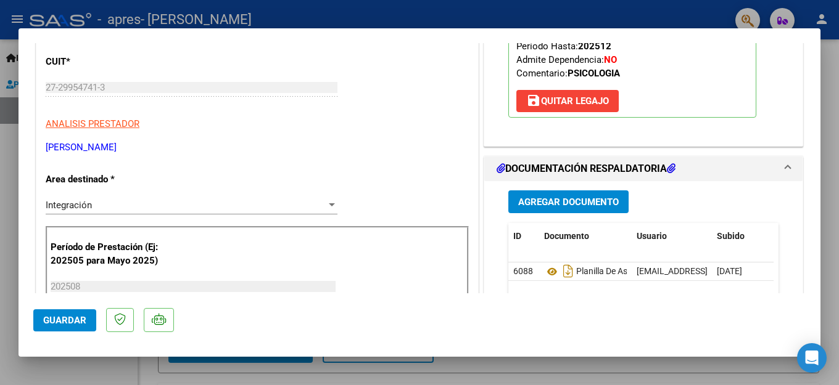
click at [69, 322] on span "Guardar" at bounding box center [64, 320] width 43 height 11
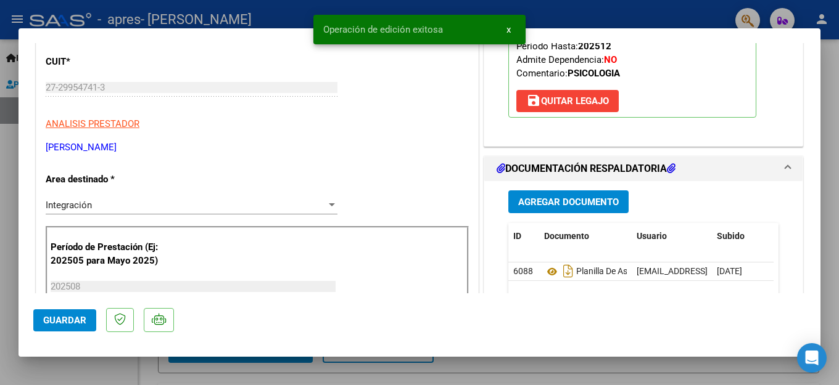
click at [68, 374] on div at bounding box center [419, 192] width 839 height 385
type input "$ 0,00"
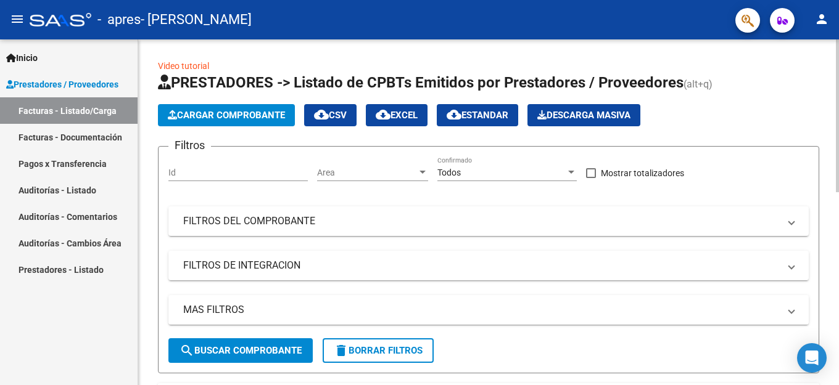
click at [245, 121] on button "Cargar Comprobante" at bounding box center [226, 115] width 137 height 22
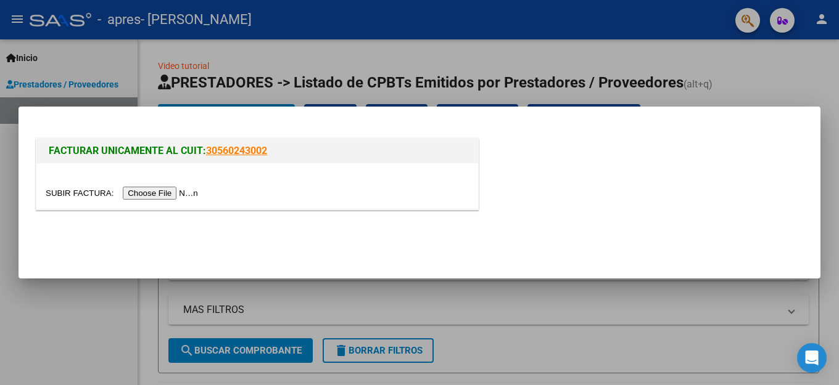
click at [147, 192] on input "file" at bounding box center [124, 193] width 156 height 13
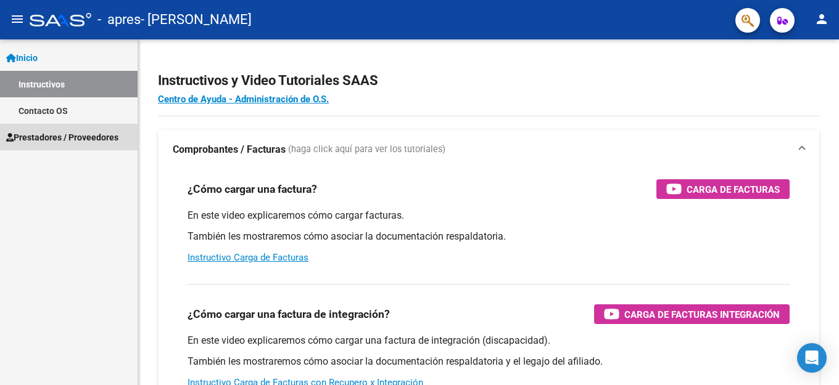
click at [40, 136] on span "Prestadores / Proveedores" at bounding box center [62, 138] width 112 height 14
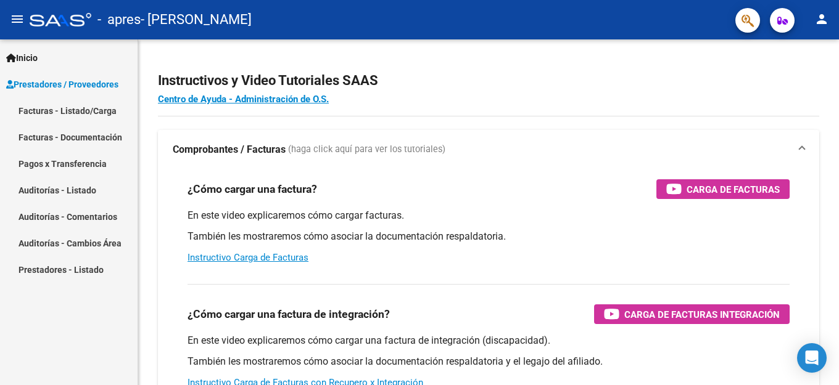
click at [54, 109] on link "Facturas - Listado/Carga" at bounding box center [69, 110] width 138 height 27
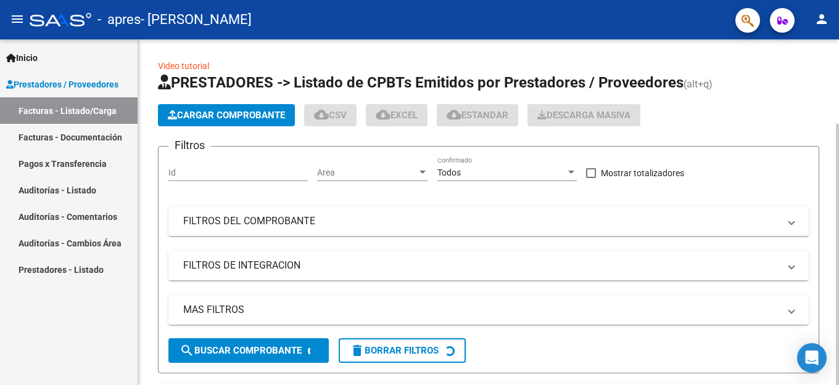
click at [196, 119] on span "Cargar Comprobante" at bounding box center [226, 115] width 117 height 11
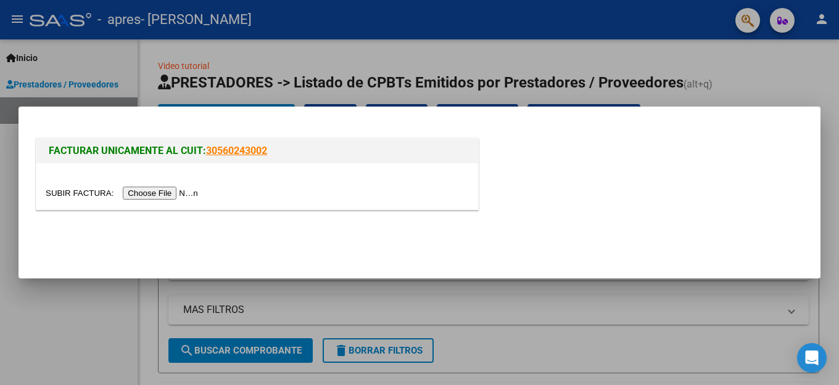
click at [162, 197] on input "file" at bounding box center [124, 193] width 156 height 13
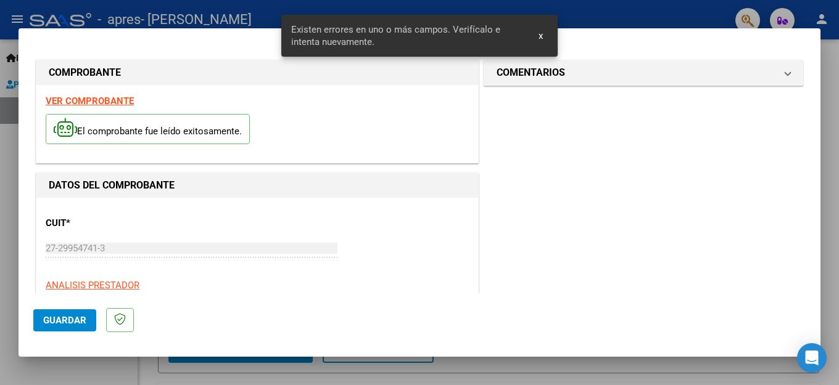
scroll to position [305, 0]
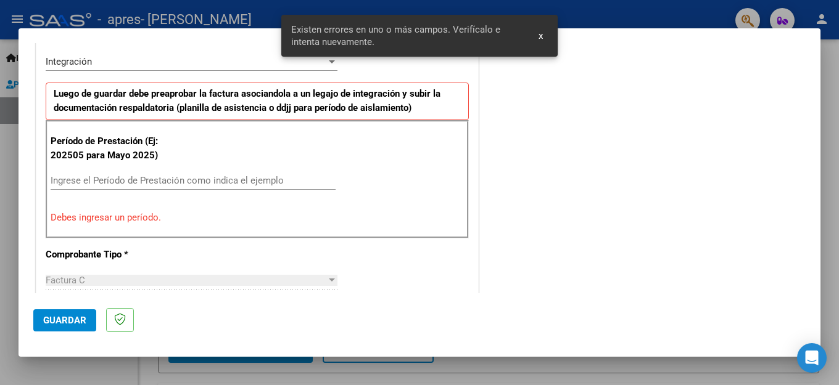
click at [72, 176] on input "Ingrese el Período de Prestación como indica el ejemplo" at bounding box center [193, 180] width 285 height 11
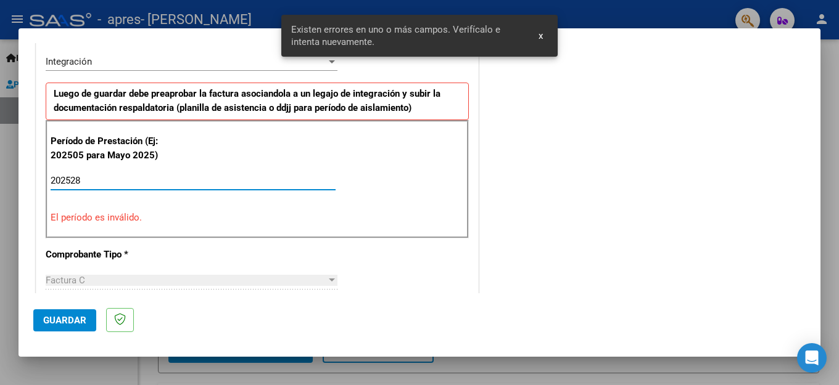
click at [453, 266] on div "CUIT * 27-29954741-3 Ingresar CUIT ANALISIS PRESTADOR [PERSON_NAME] [PERSON_NAM…" at bounding box center [257, 373] width 442 height 960
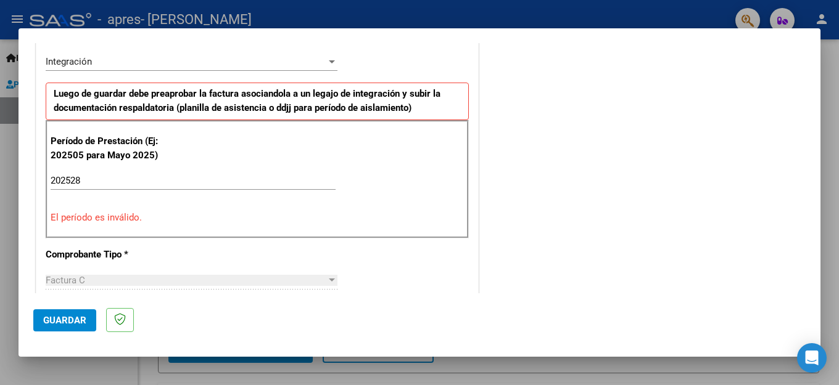
click at [84, 171] on div "202528 Ingrese el Período de Prestación como indica el ejemplo" at bounding box center [193, 180] width 285 height 19
click at [75, 182] on input "202528" at bounding box center [193, 180] width 285 height 11
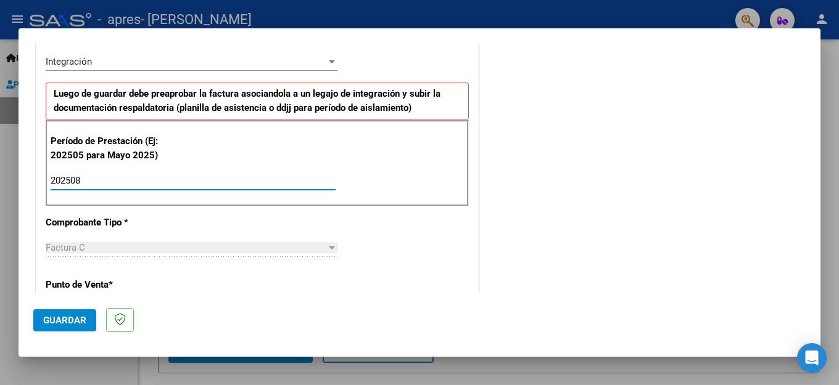
type input "202508"
click at [492, 221] on div "COMENTARIOS Comentarios del Prestador / Gerenciador:" at bounding box center [643, 289] width 324 height 1072
click at [83, 326] on span "Guardar" at bounding box center [64, 320] width 43 height 11
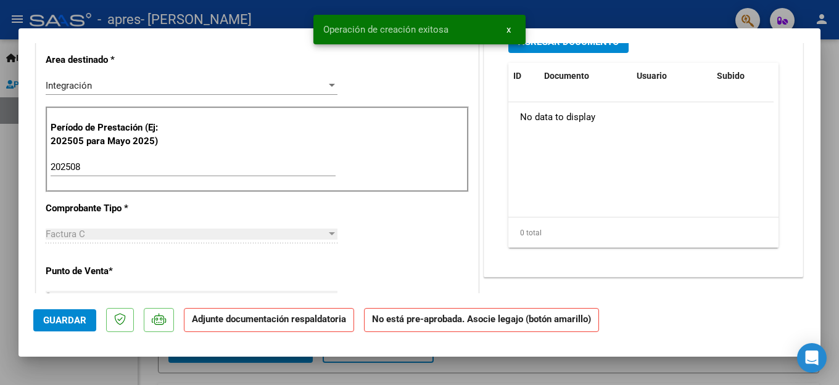
scroll to position [0, 0]
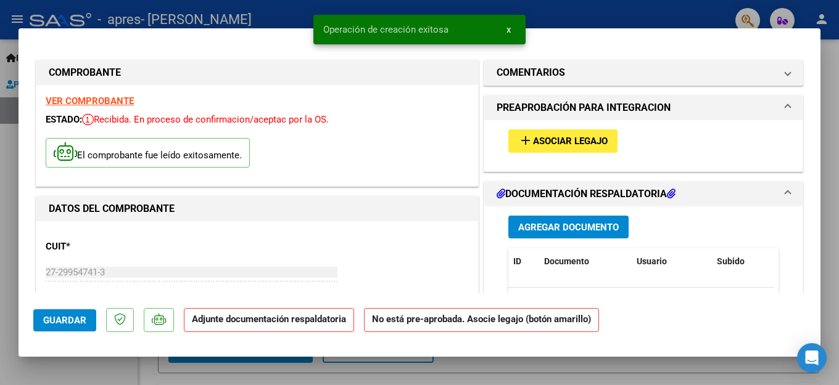
click at [559, 132] on button "add Asociar Legajo" at bounding box center [562, 141] width 109 height 23
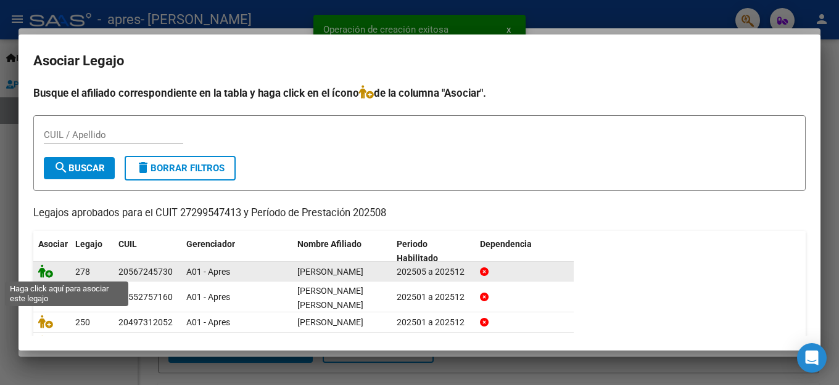
click at [44, 272] on icon at bounding box center [45, 272] width 15 height 14
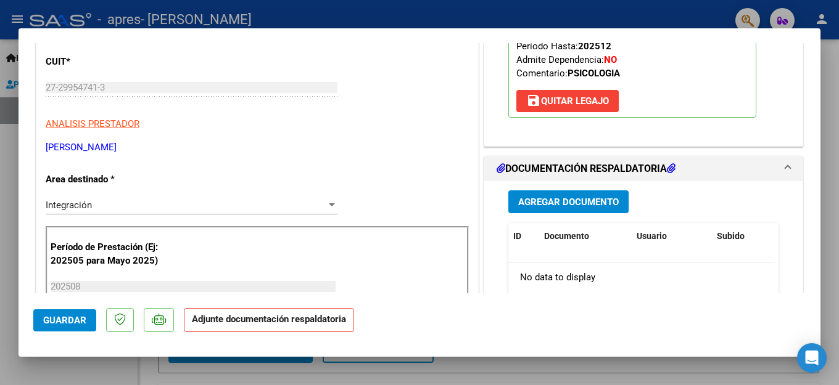
scroll to position [247, 0]
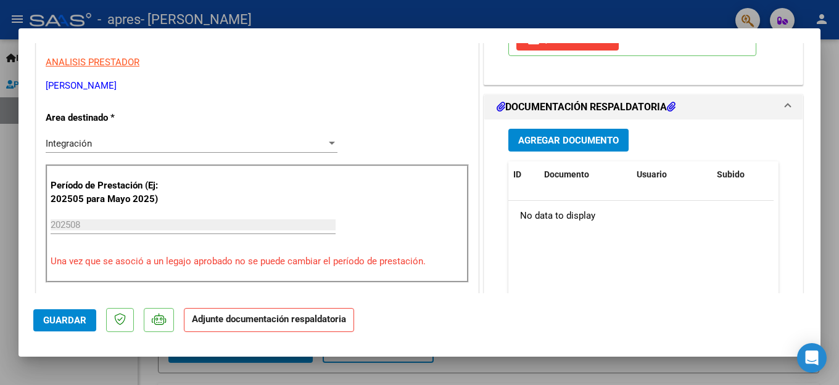
click at [567, 143] on span "Agregar Documento" at bounding box center [568, 140] width 101 height 11
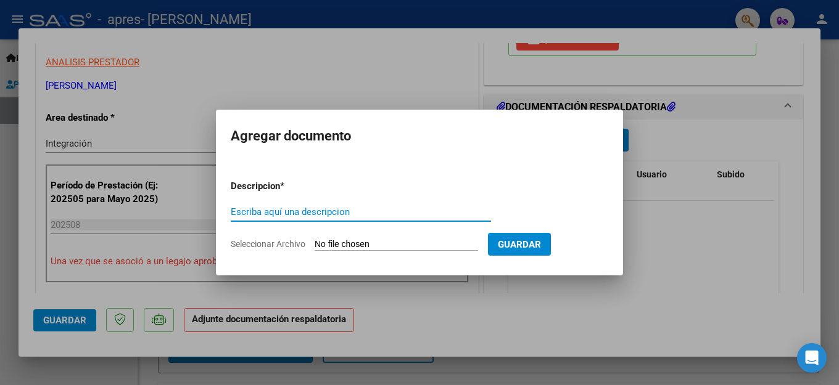
click at [381, 213] on input "Escriba aquí una descripcion" at bounding box center [361, 212] width 260 height 11
type input "Planilla de asistencia Agosto"
click at [326, 237] on form "Descripcion * Planilla de asistencia Agosto Escriba aquí una descripcion Selecc…" at bounding box center [419, 215] width 377 height 90
click at [348, 245] on input "Seleccionar Archivo" at bounding box center [396, 245] width 163 height 12
type input "C:\fakepath\[PERSON_NAME] Planilla de asistencia Agosto.pdf"
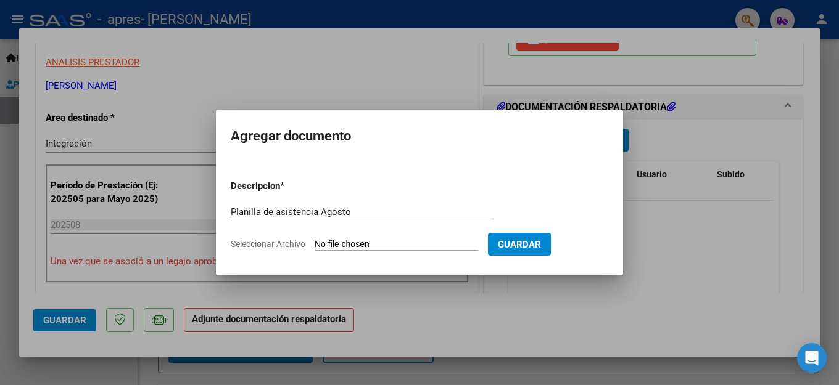
click at [332, 241] on input "Seleccionar Archivo" at bounding box center [396, 245] width 163 height 12
type input "C:\fakepath\[PERSON_NAME] Planilla de asistencia Agosto.pdf"
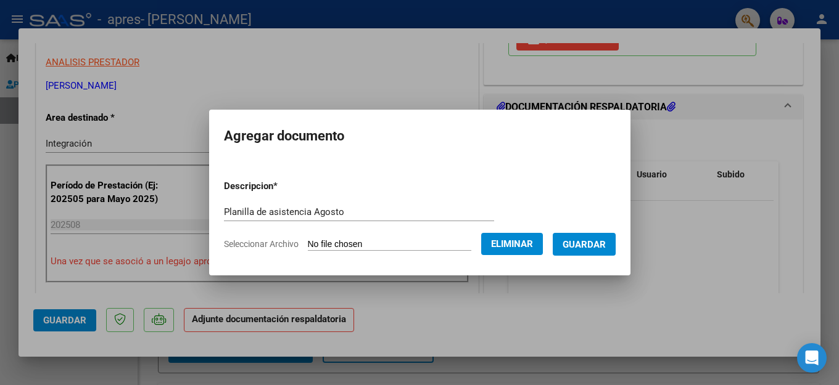
click at [581, 244] on span "Guardar" at bounding box center [583, 244] width 43 height 11
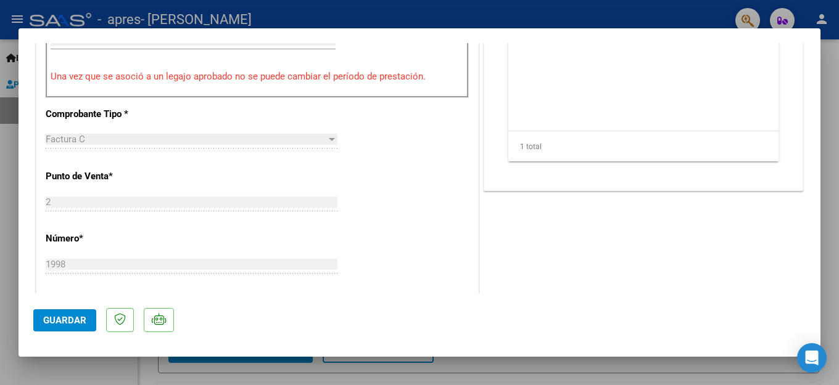
scroll to position [493, 0]
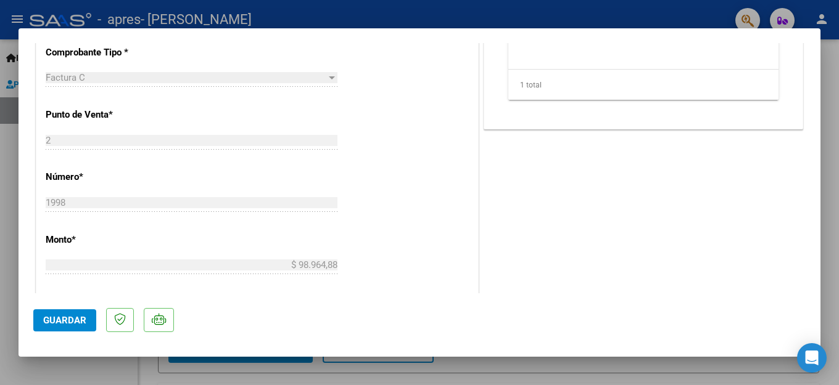
drag, startPoint x: 72, startPoint y: 319, endPoint x: 138, endPoint y: 290, distance: 71.8
click at [72, 319] on span "Guardar" at bounding box center [64, 320] width 43 height 11
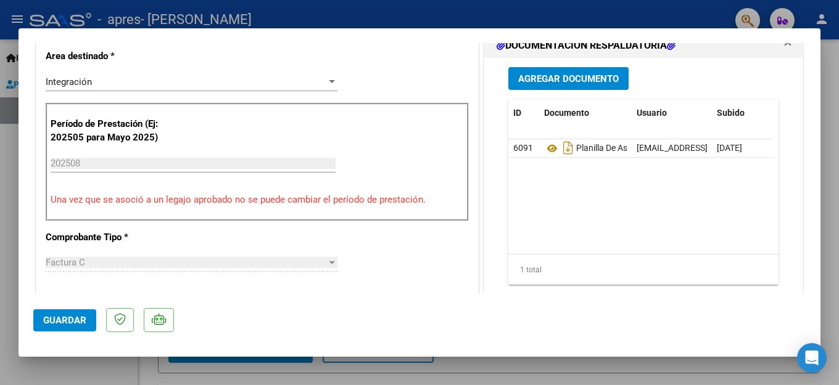
click at [74, 371] on div at bounding box center [419, 192] width 839 height 385
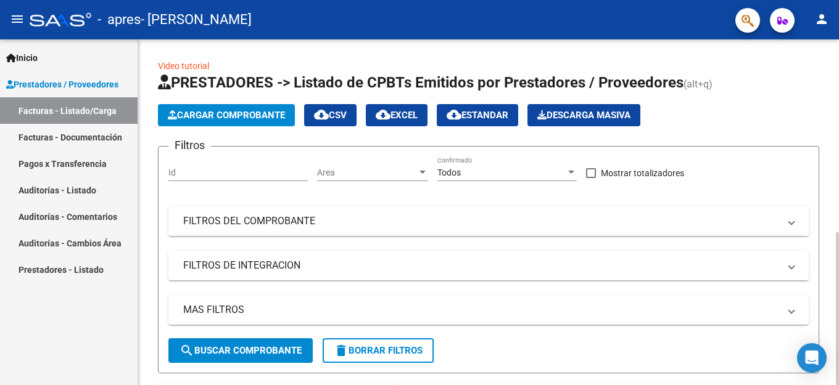
scroll to position [123, 0]
